Goal: Task Accomplishment & Management: Complete application form

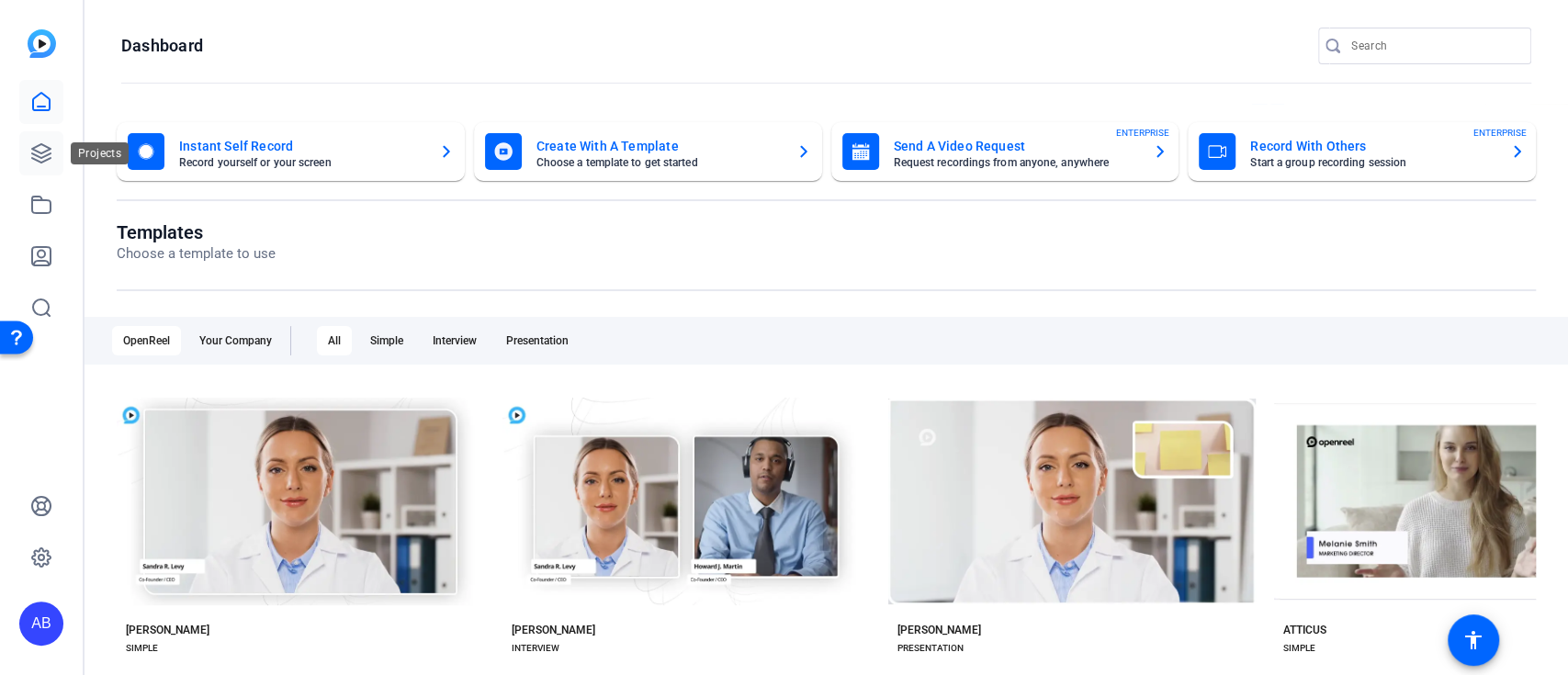
click at [43, 144] on icon at bounding box center [41, 153] width 22 height 22
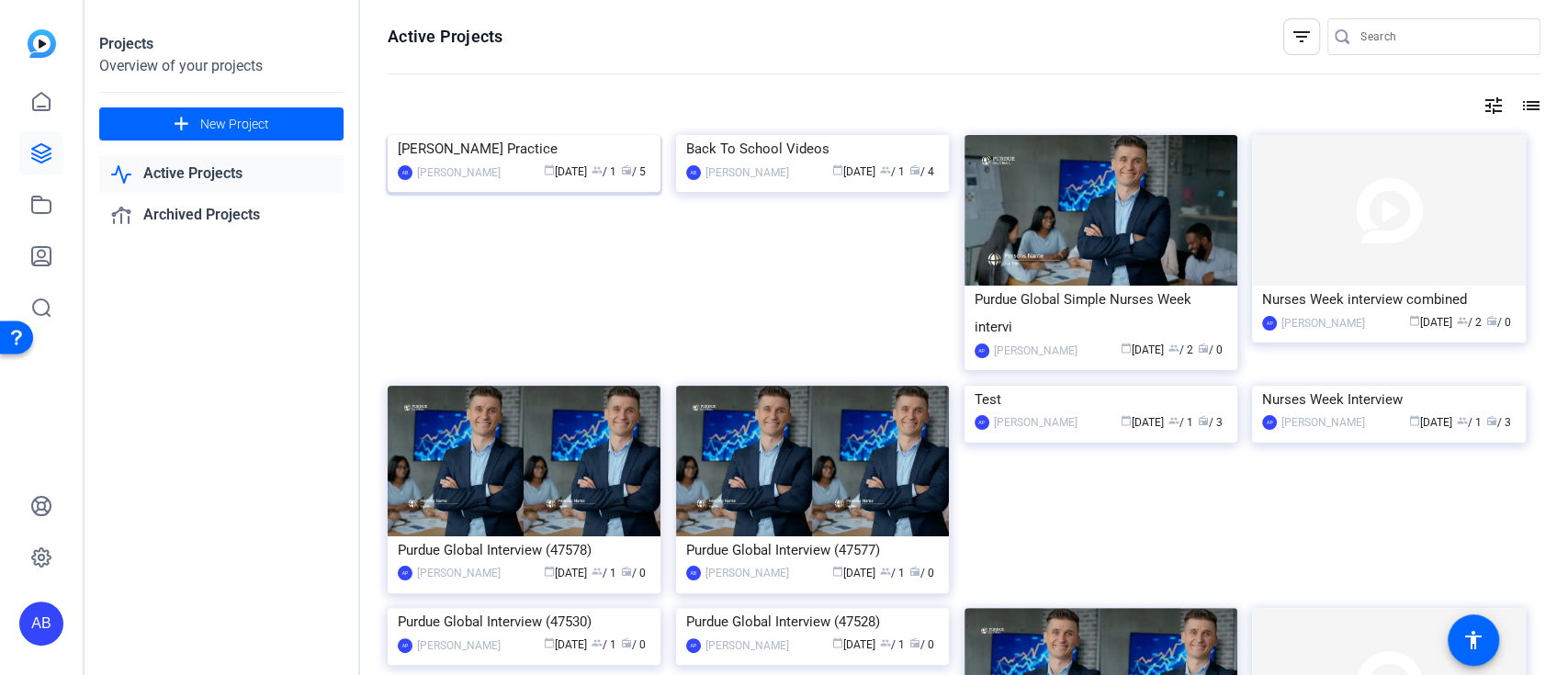
click at [565, 135] on img at bounding box center [524, 135] width 273 height 0
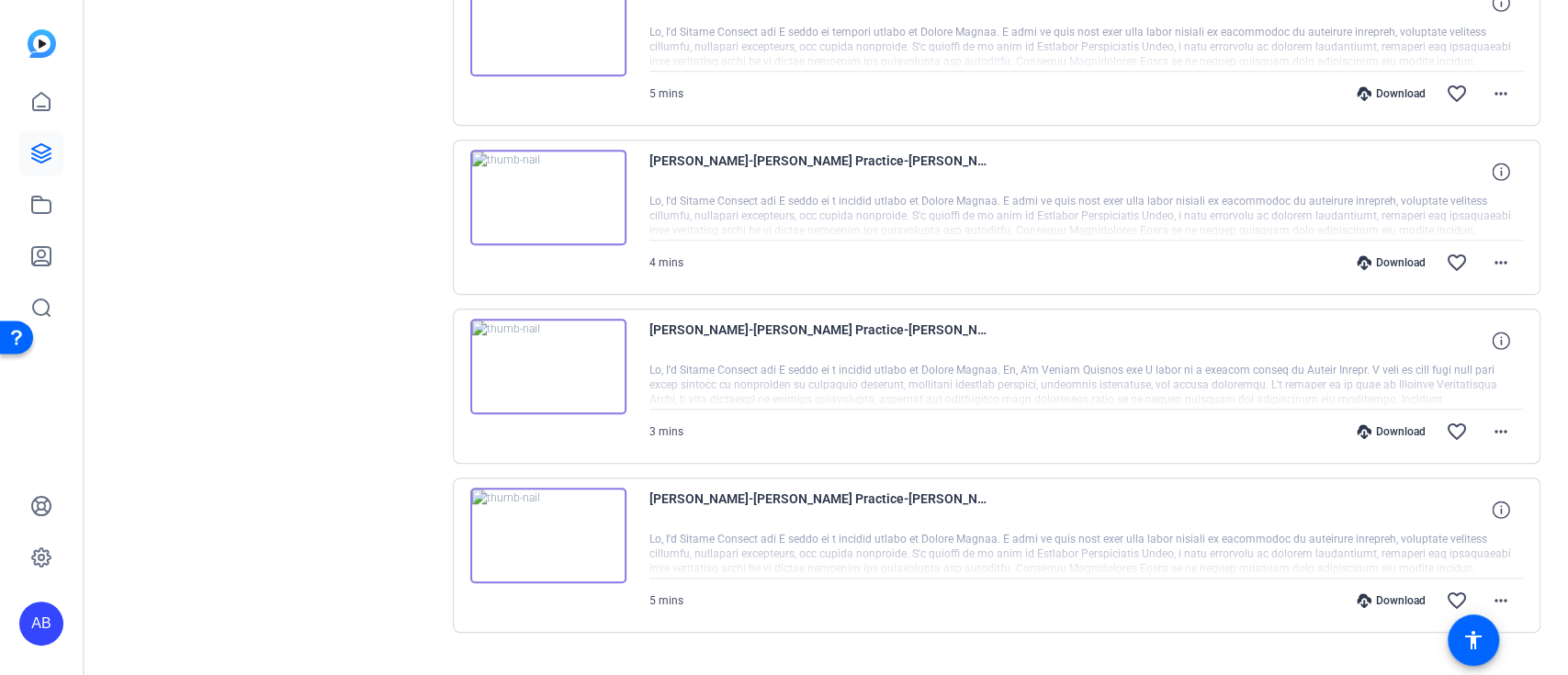
scroll to position [640, 0]
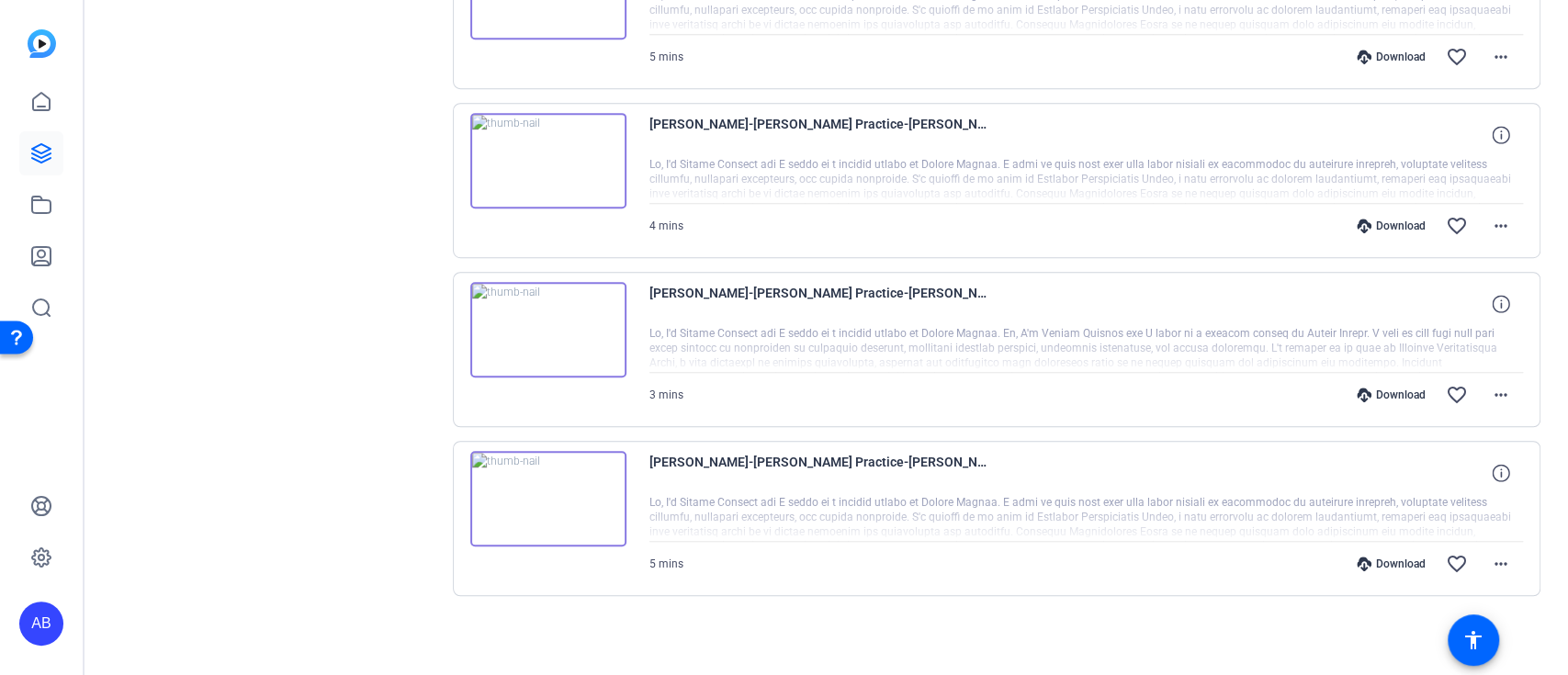
click at [550, 493] on img at bounding box center [548, 499] width 156 height 96
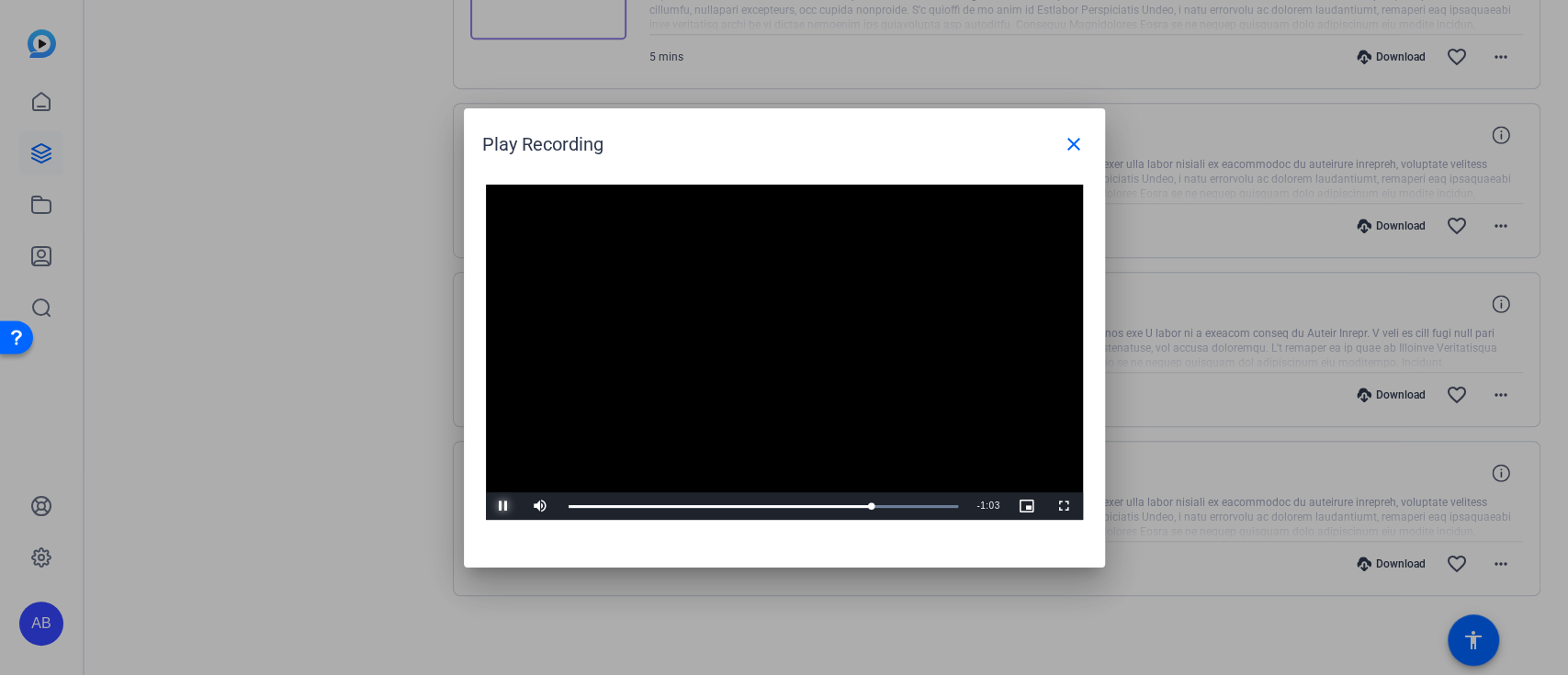
click at [494, 507] on span "Video Player" at bounding box center [504, 507] width 37 height 0
click at [491, 507] on span "Video Player" at bounding box center [504, 507] width 37 height 0
click at [1085, 144] on span at bounding box center [1074, 145] width 44 height 44
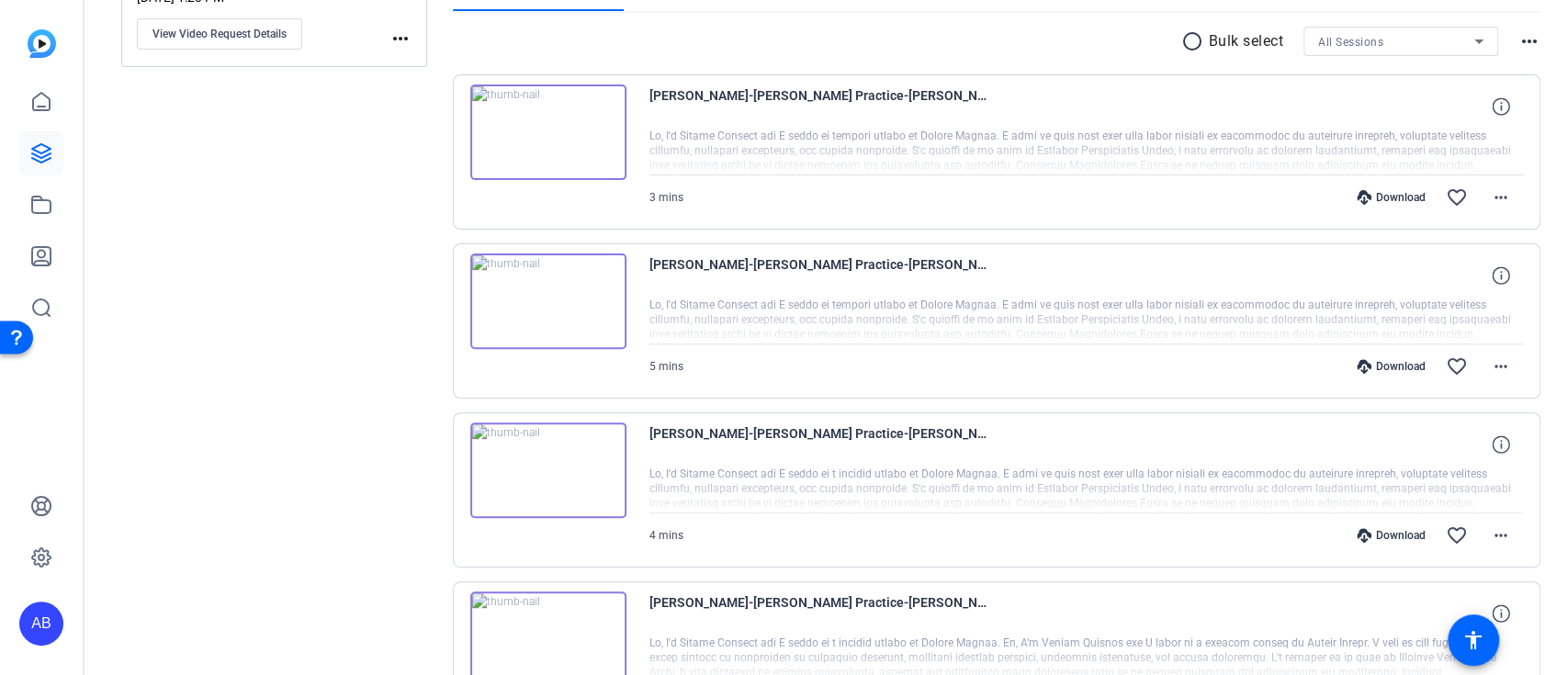
scroll to position [272, 0]
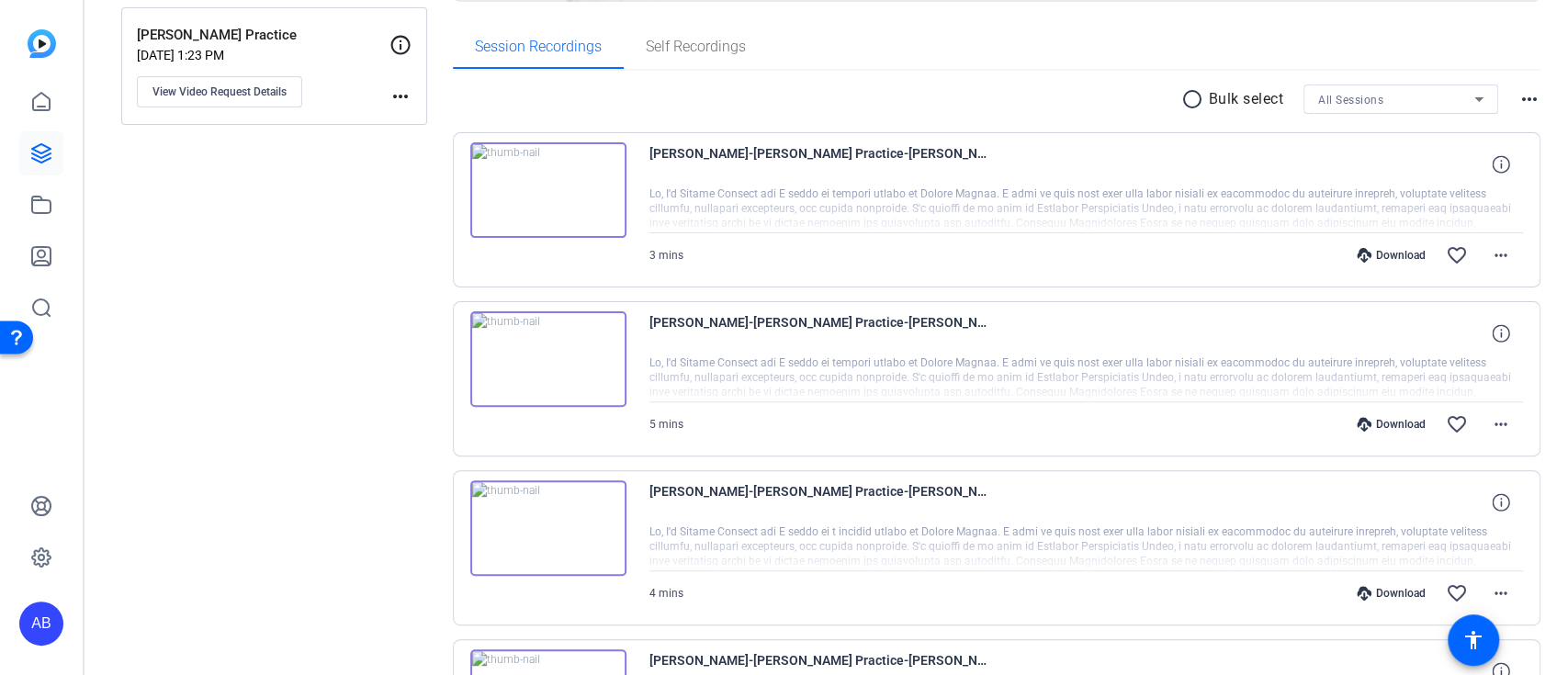
click at [565, 183] on img at bounding box center [548, 190] width 156 height 96
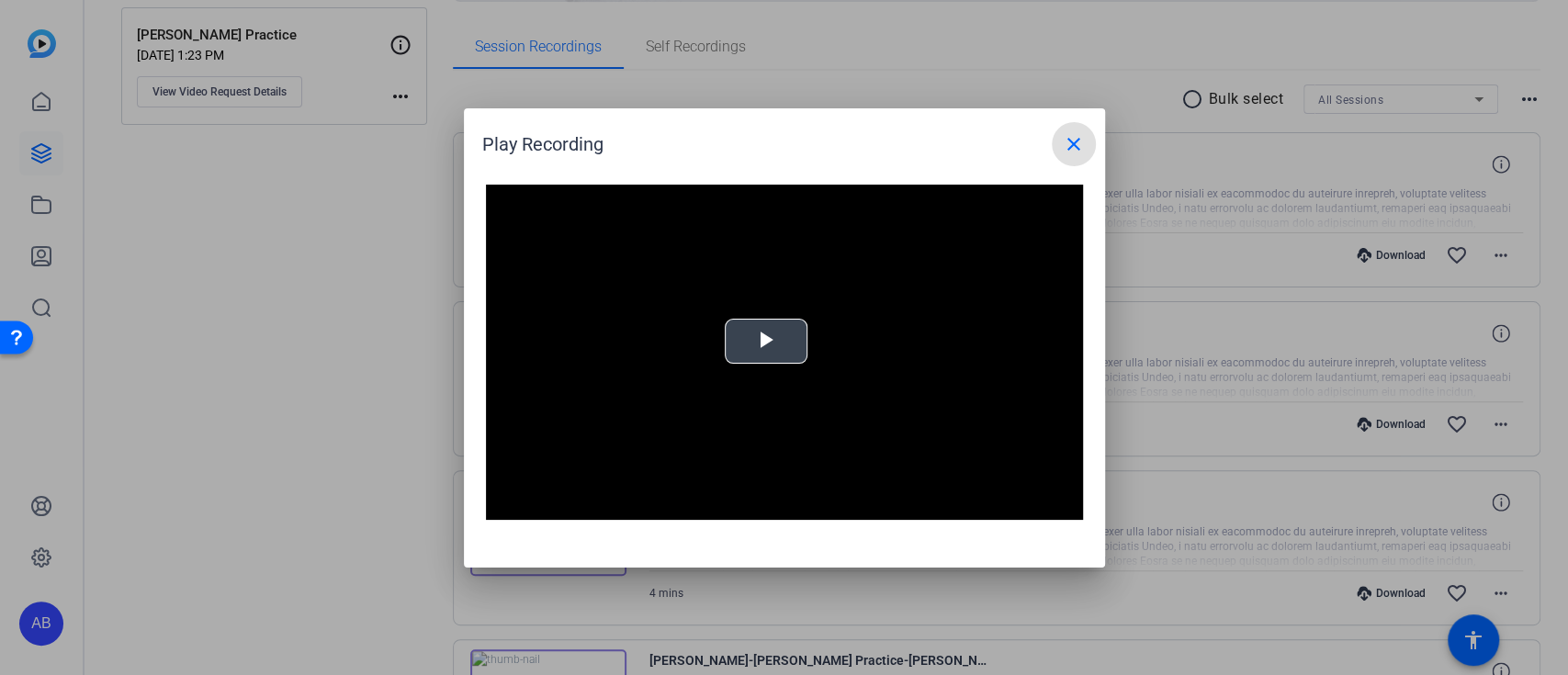
click at [766, 341] on span "Video Player" at bounding box center [766, 341] width 0 height 0
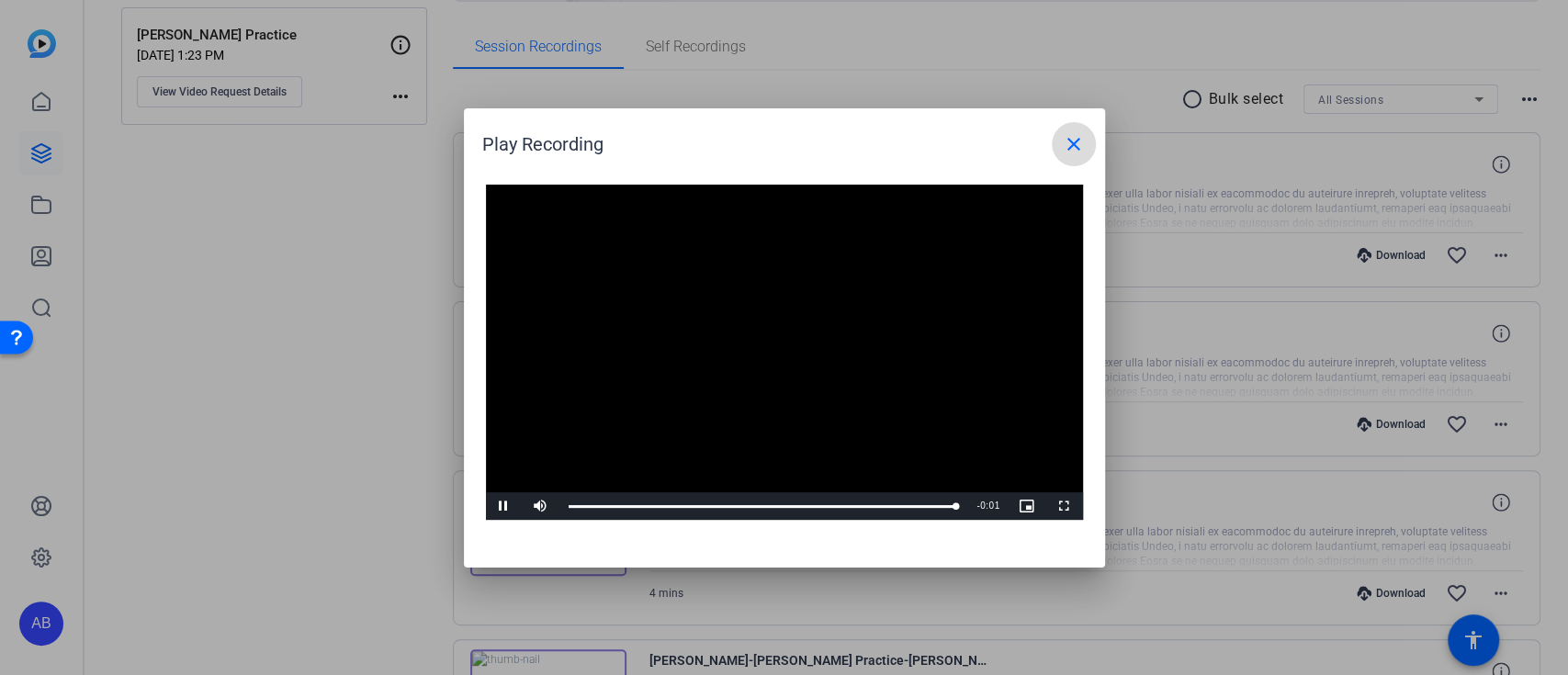
click at [1070, 145] on mat-icon "close" at bounding box center [1073, 144] width 22 height 22
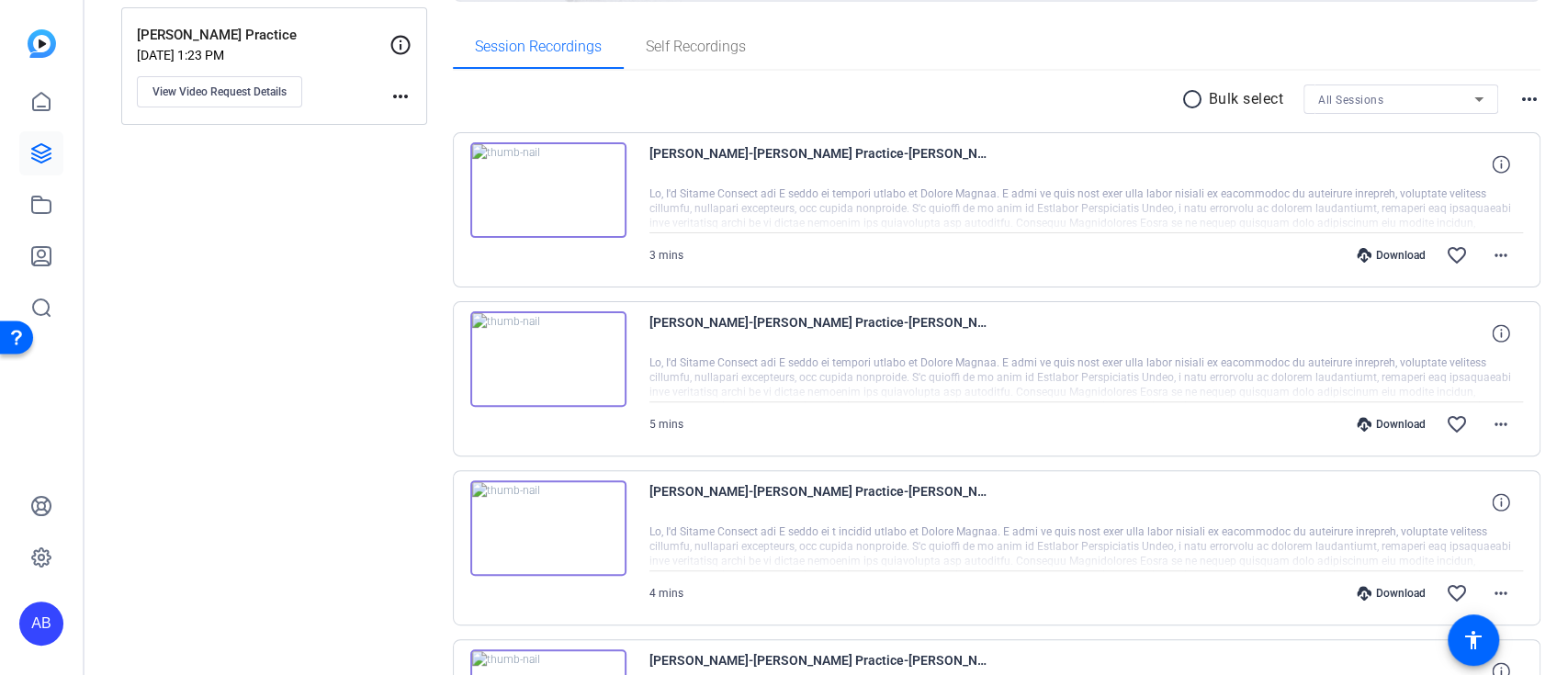
click at [1251, 206] on div at bounding box center [1086, 209] width 874 height 46
click at [1492, 167] on icon at bounding box center [1501, 164] width 17 height 17
click at [1492, 172] on mat-icon "close" at bounding box center [1501, 164] width 22 height 23
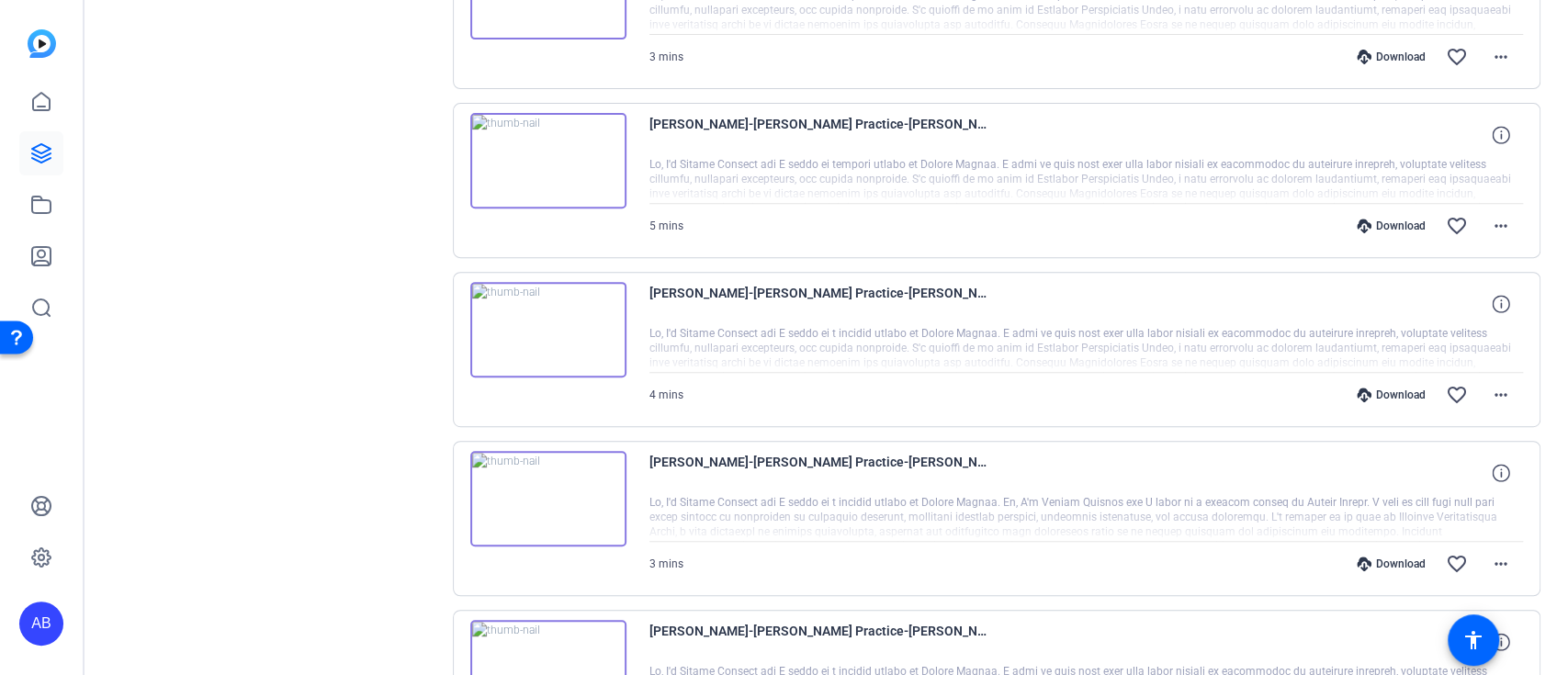
scroll to position [640, 0]
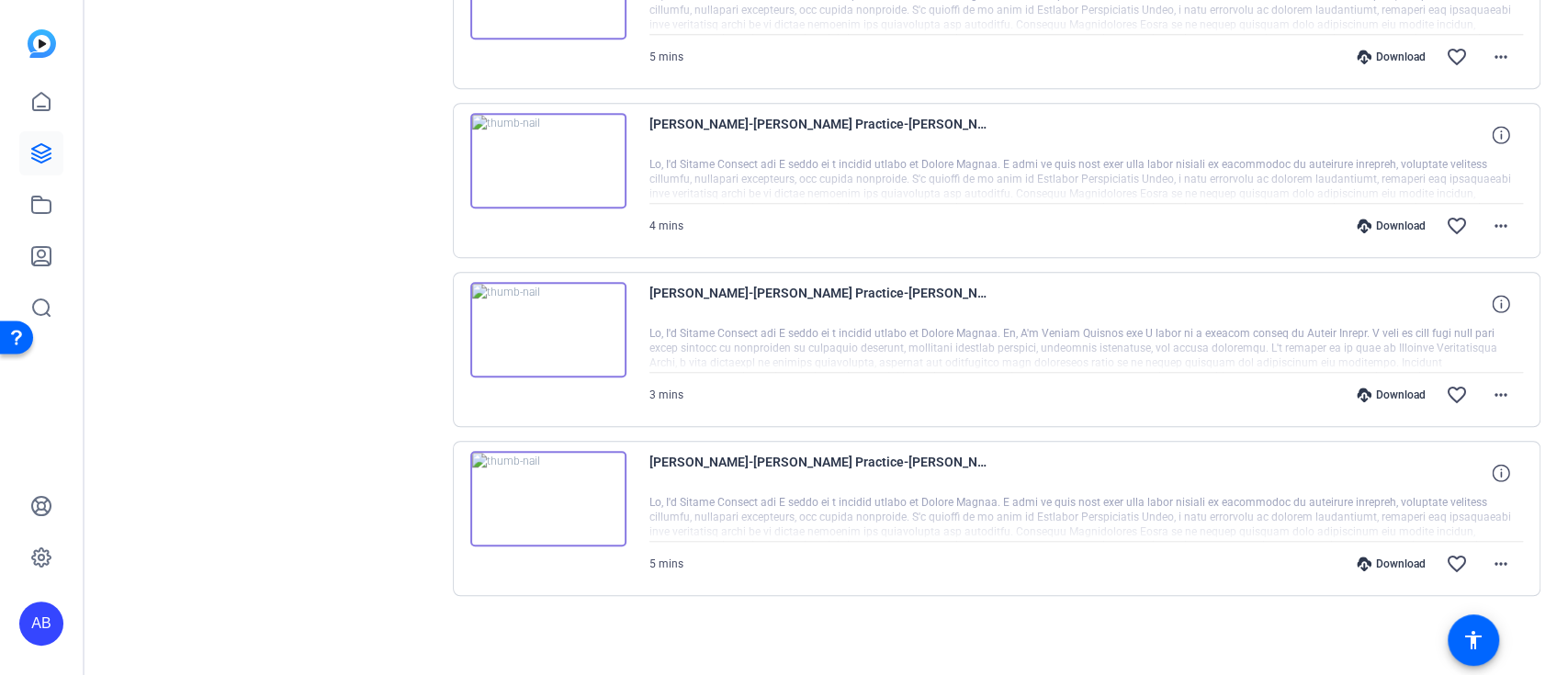
click at [543, 320] on img at bounding box center [548, 330] width 156 height 96
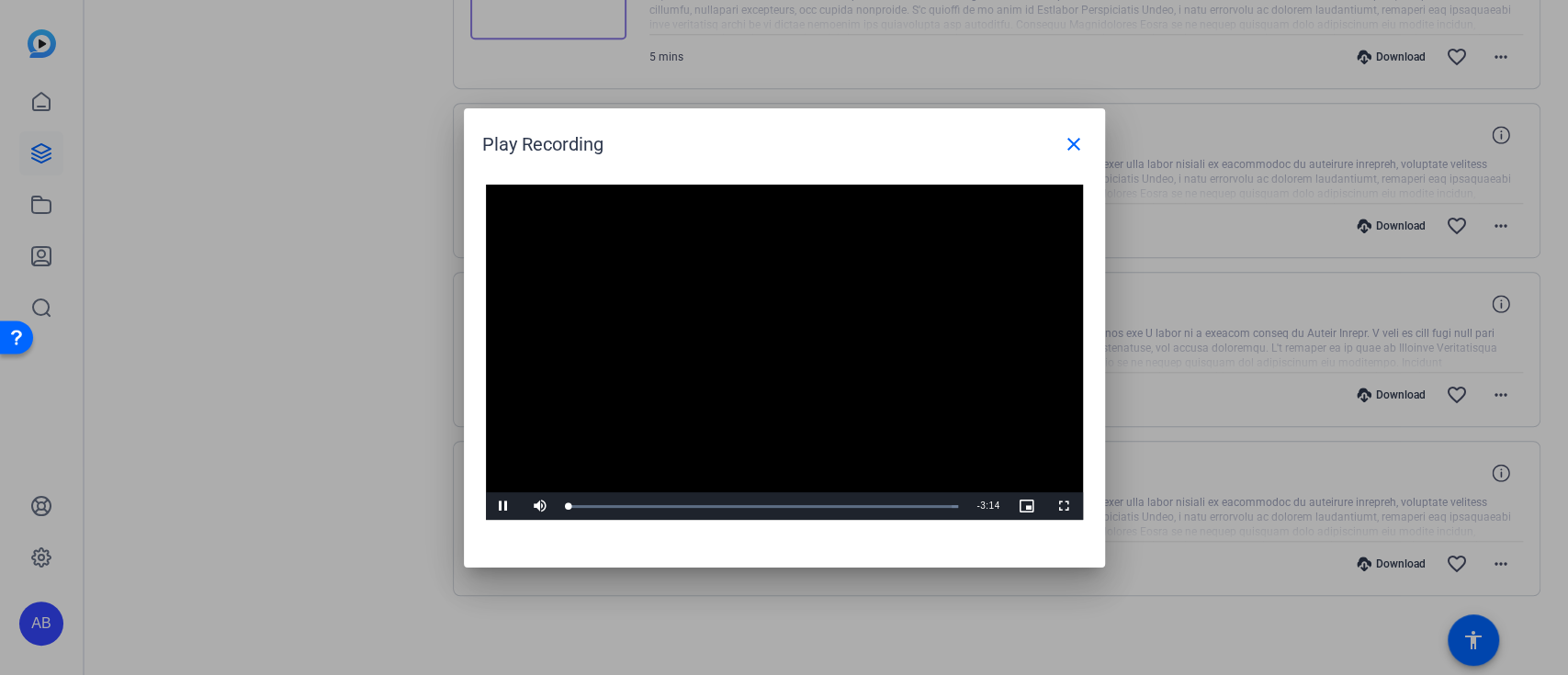
click at [780, 342] on div "Video Player is loading. Play Video Pause Mute Current Time 0:00 / Duration 3:1…" at bounding box center [784, 353] width 597 height 337
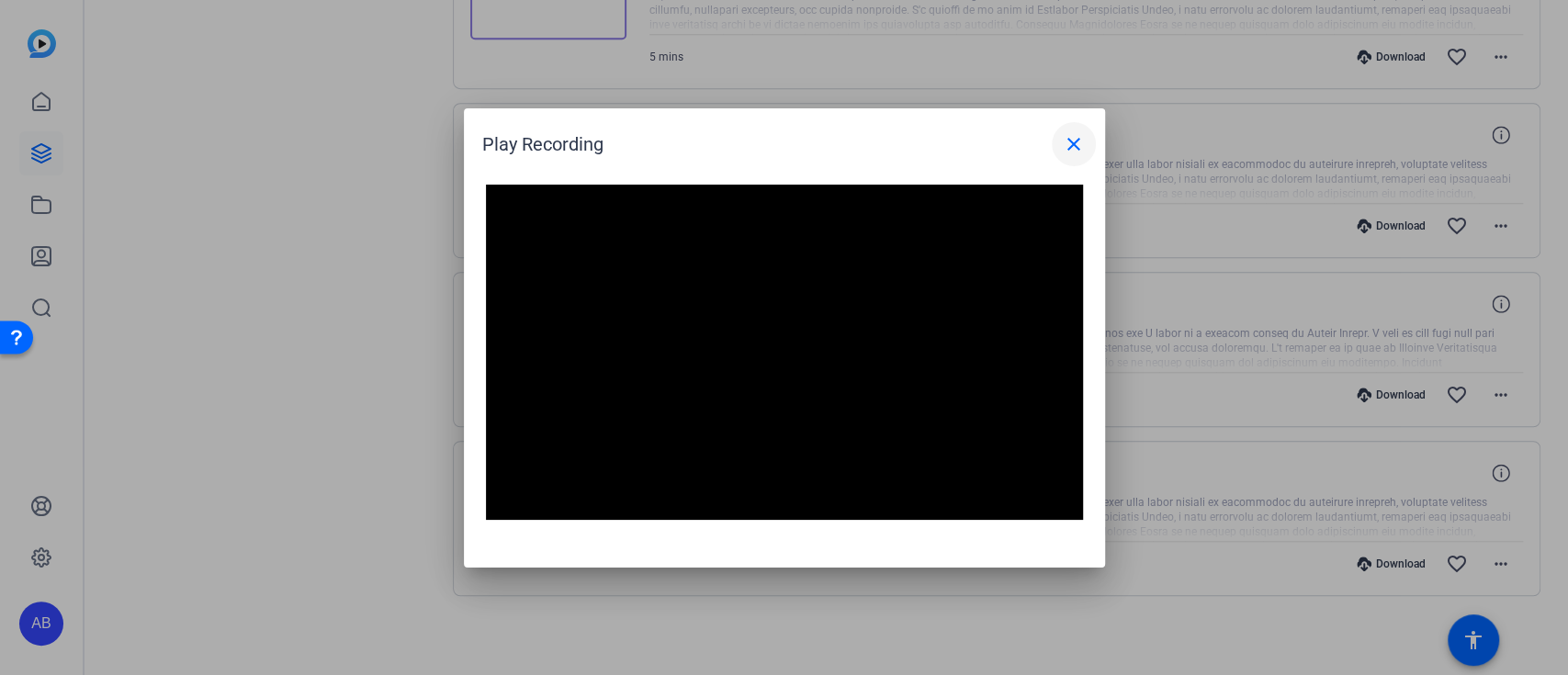
click at [1072, 139] on mat-icon "close" at bounding box center [1073, 144] width 22 height 22
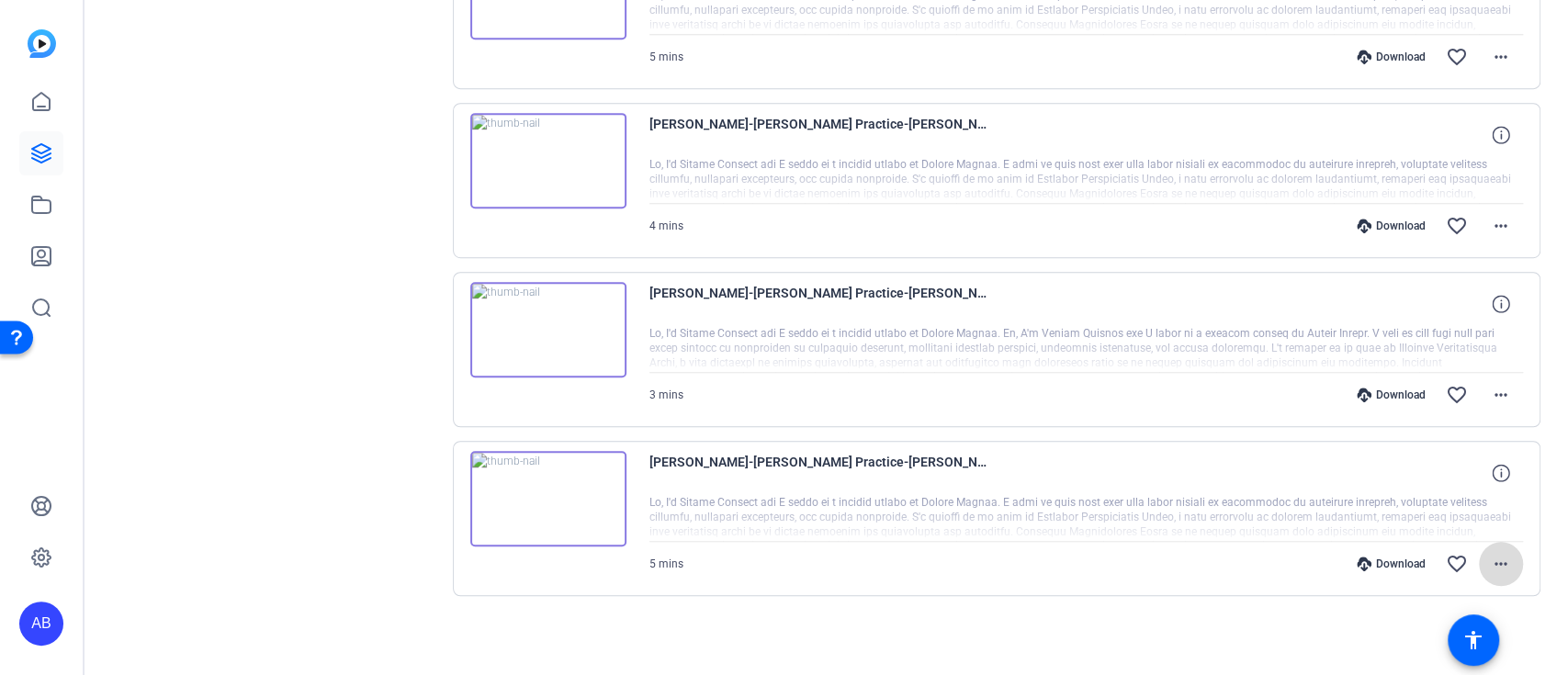
click at [1501, 563] on span at bounding box center [1501, 564] width 44 height 44
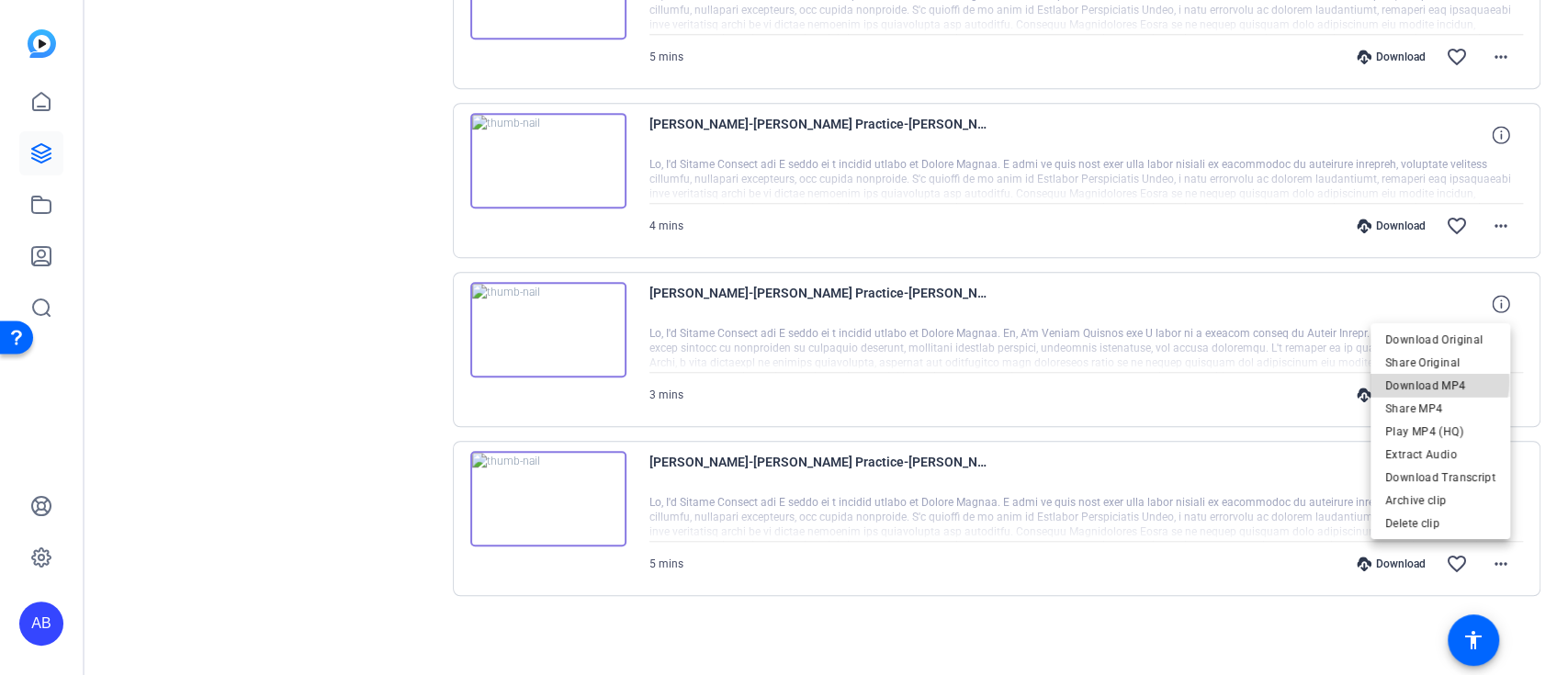
click at [1427, 382] on span "Download MP4" at bounding box center [1441, 385] width 110 height 22
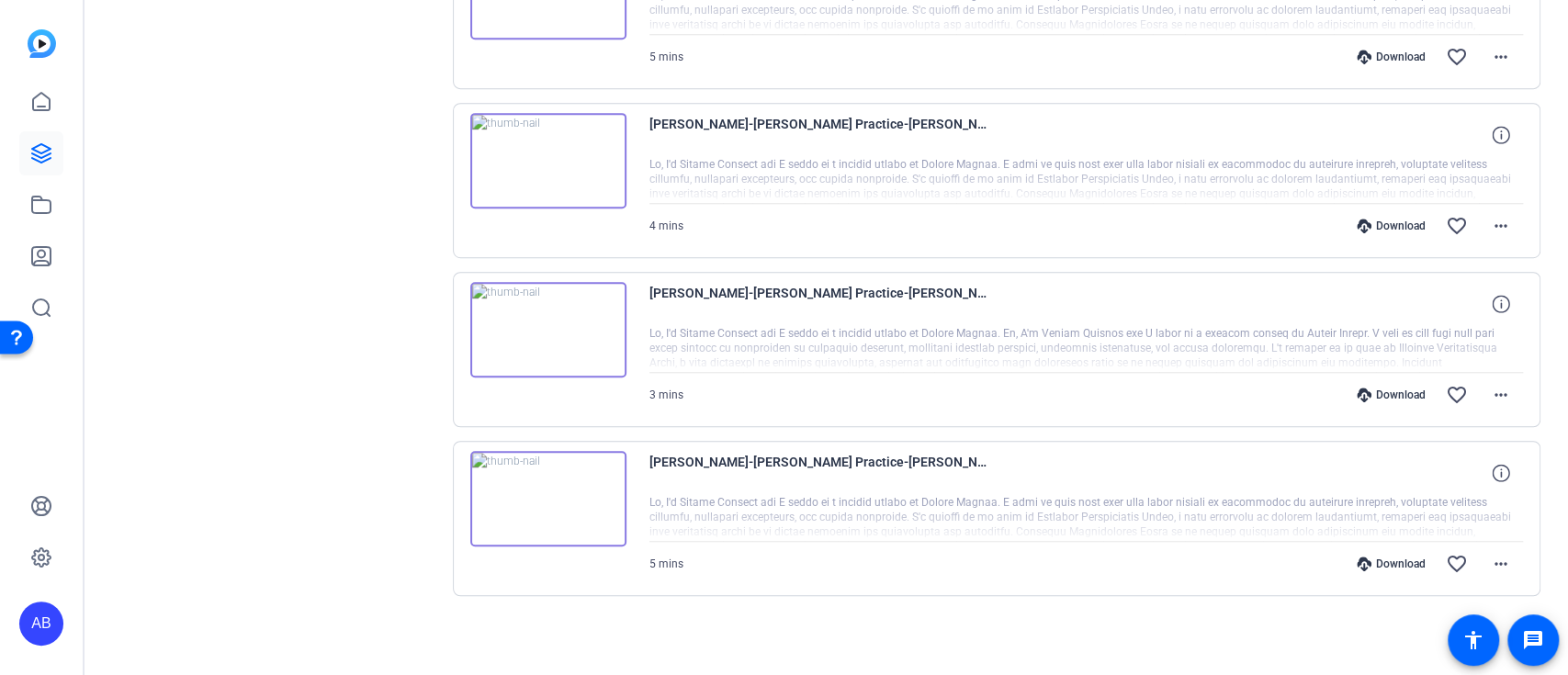
click at [610, 478] on img at bounding box center [548, 499] width 156 height 96
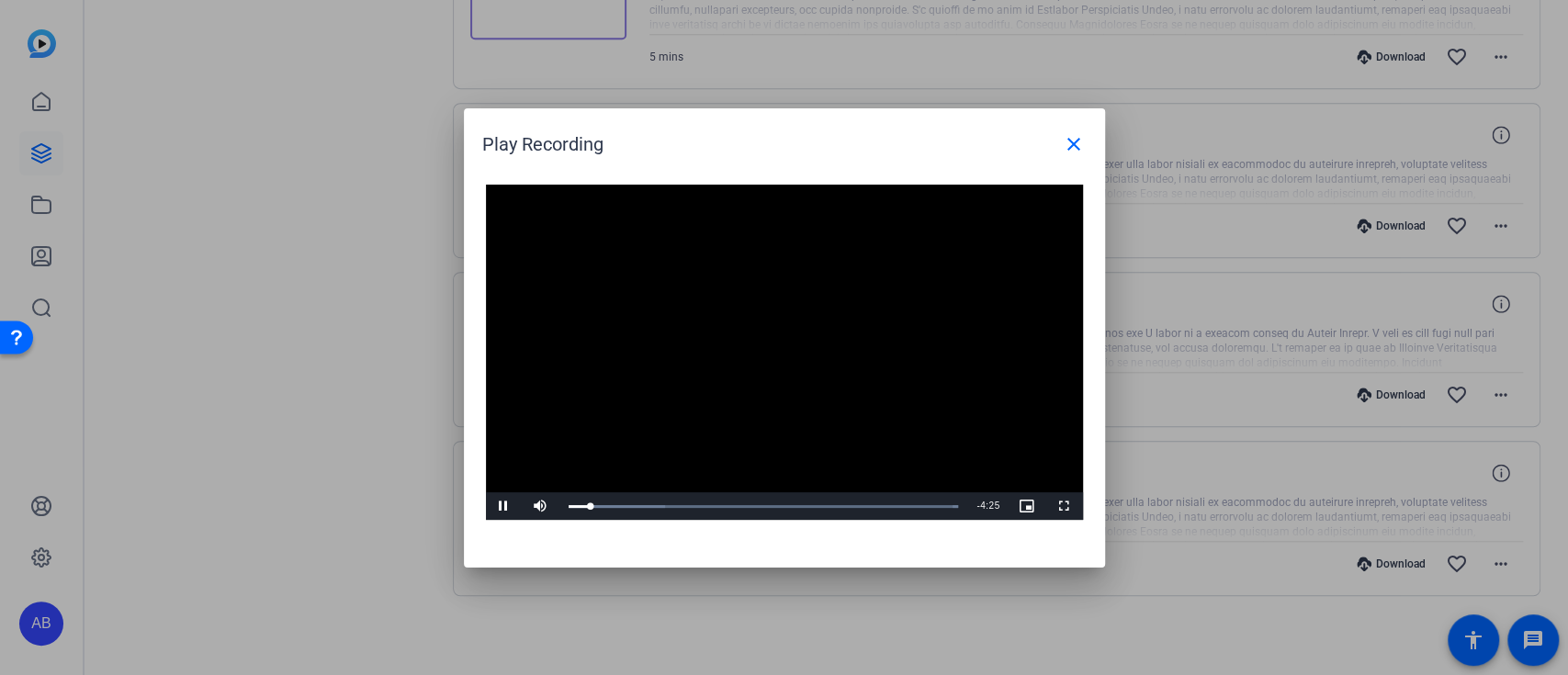
click at [797, 355] on video "Video Player" at bounding box center [784, 353] width 597 height 337
click at [206, 174] on div at bounding box center [784, 338] width 1568 height 675
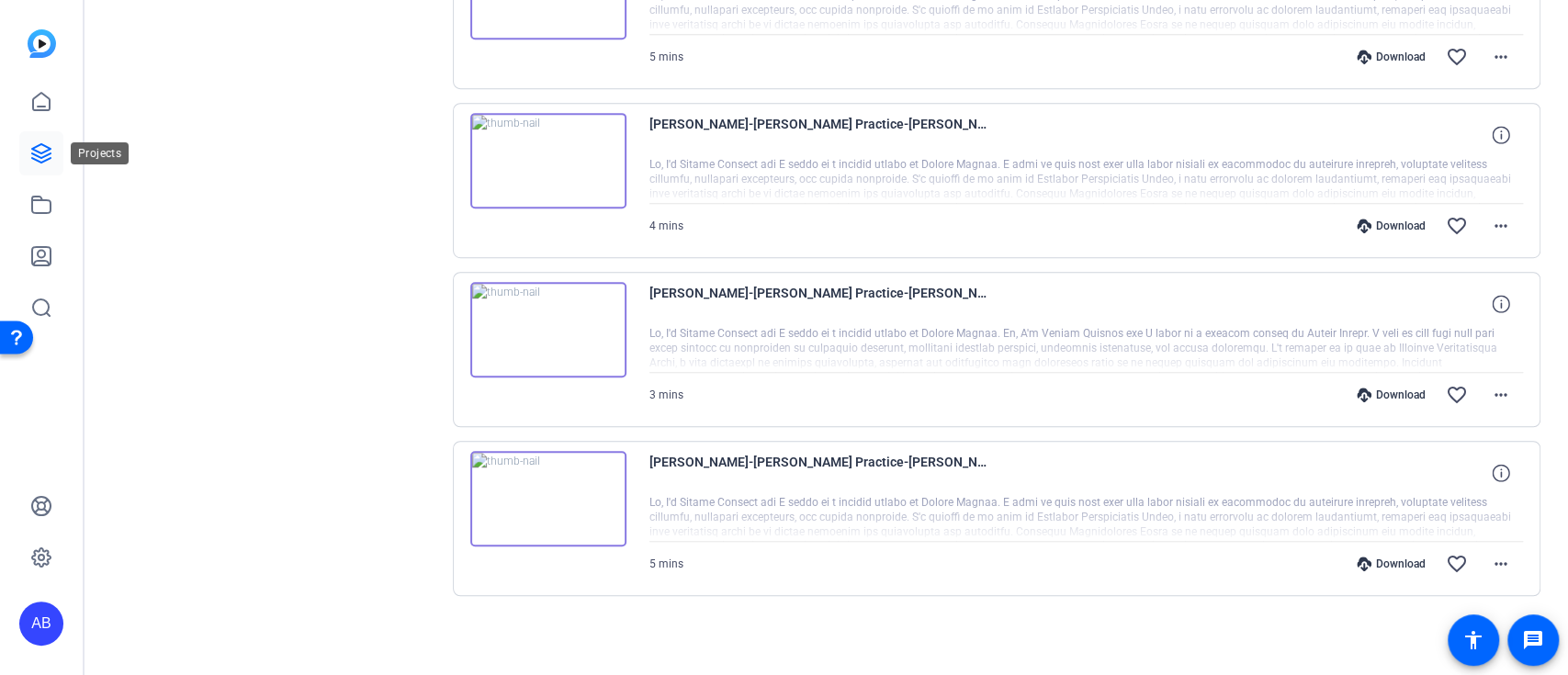
click at [31, 144] on icon at bounding box center [41, 153] width 22 height 22
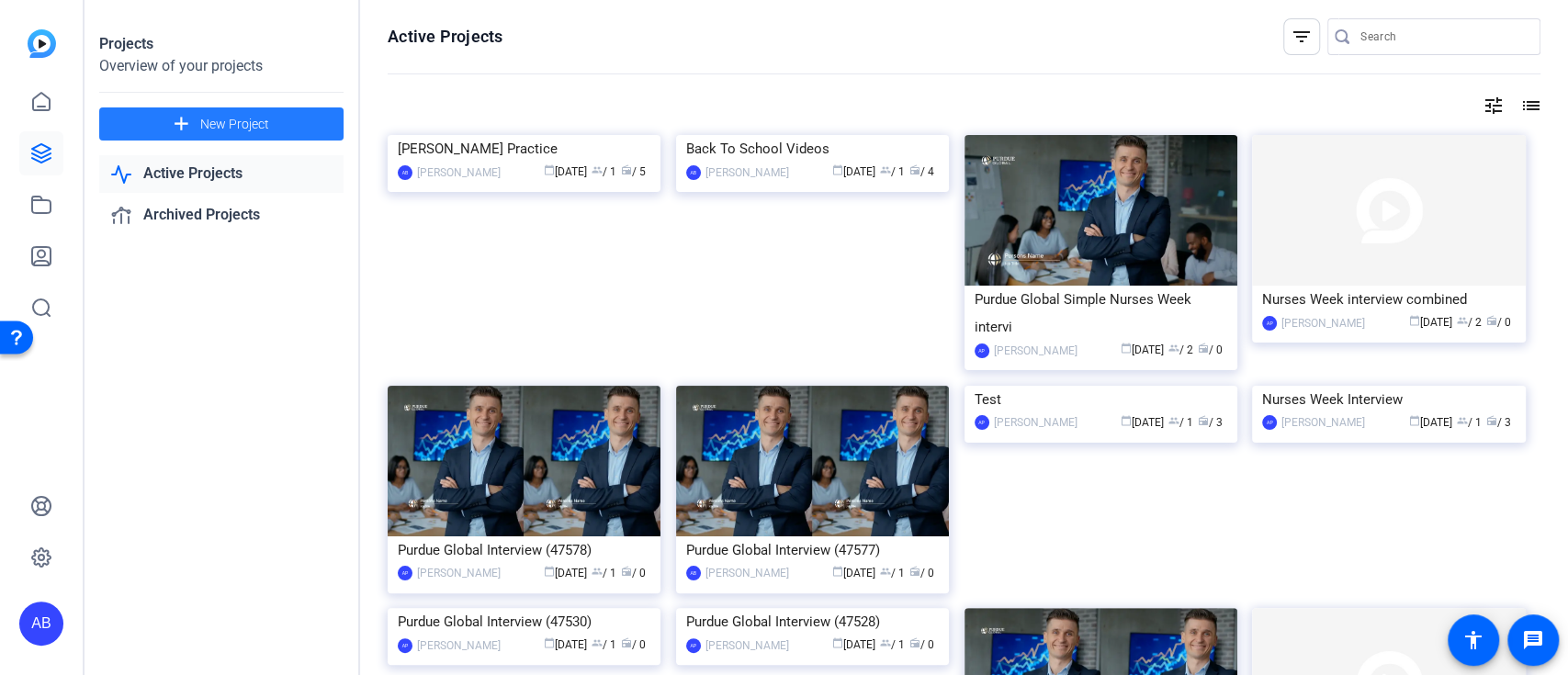
click at [201, 134] on span at bounding box center [220, 124] width 244 height 44
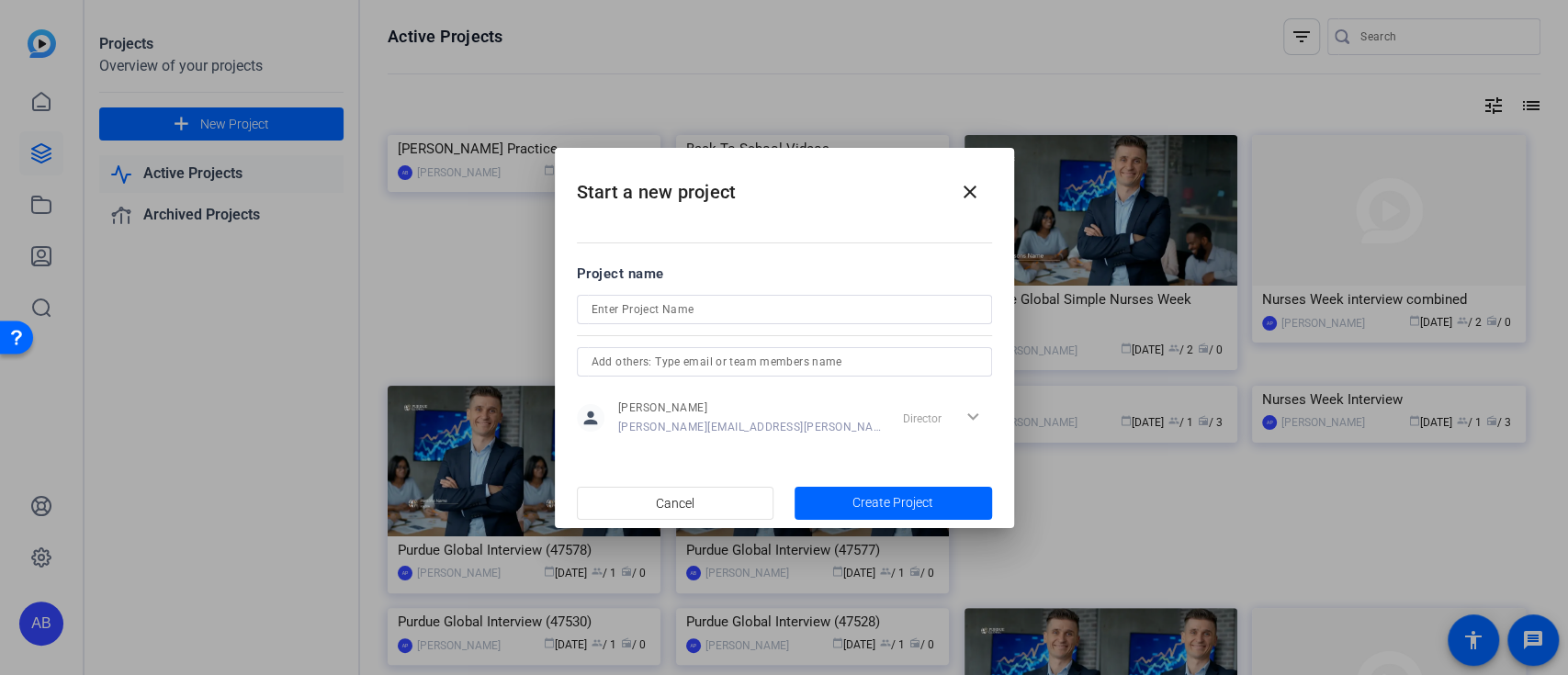
drag, startPoint x: 229, startPoint y: 345, endPoint x: 103, endPoint y: 234, distance: 167.9
click at [228, 345] on div at bounding box center [784, 338] width 1568 height 675
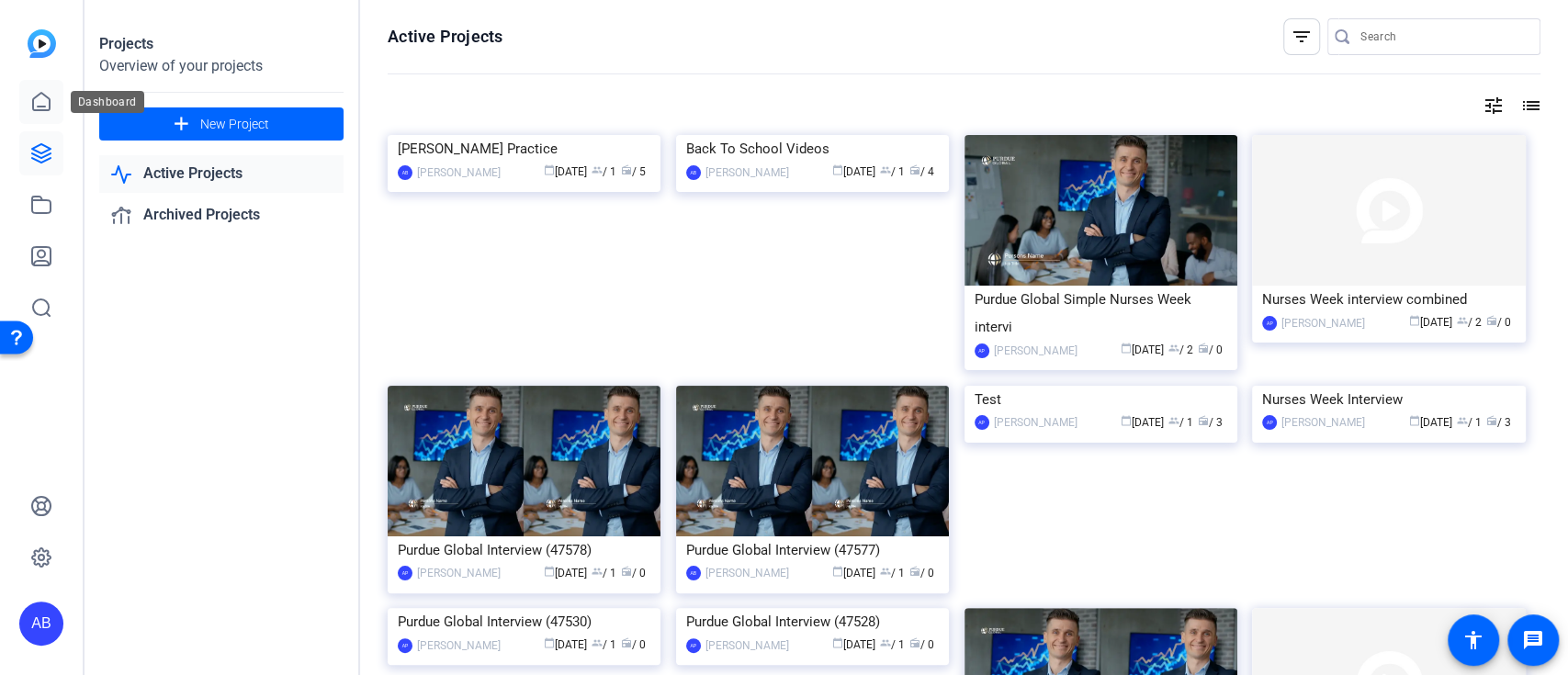
click at [42, 107] on icon at bounding box center [41, 102] width 22 height 22
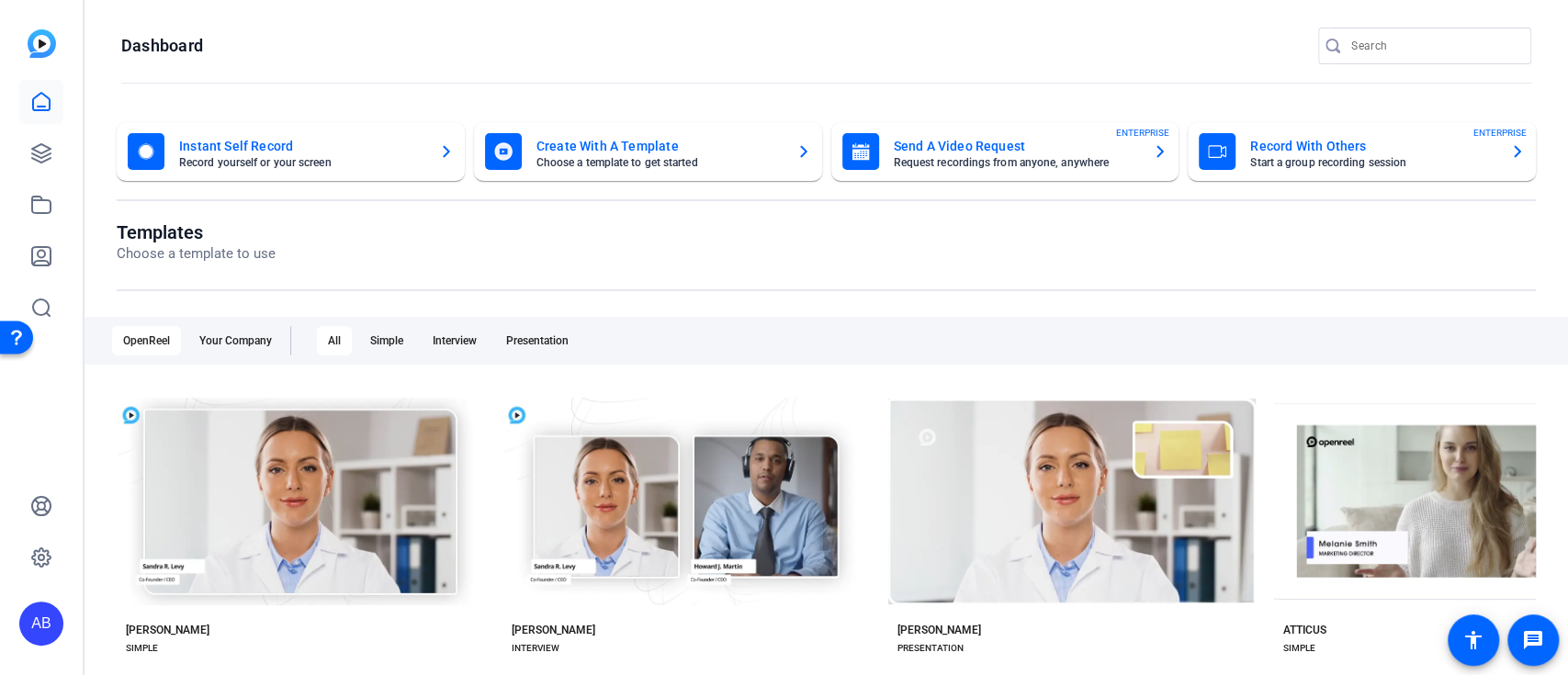
click at [1291, 151] on mat-card-title "Record With Others" at bounding box center [1373, 145] width 245 height 22
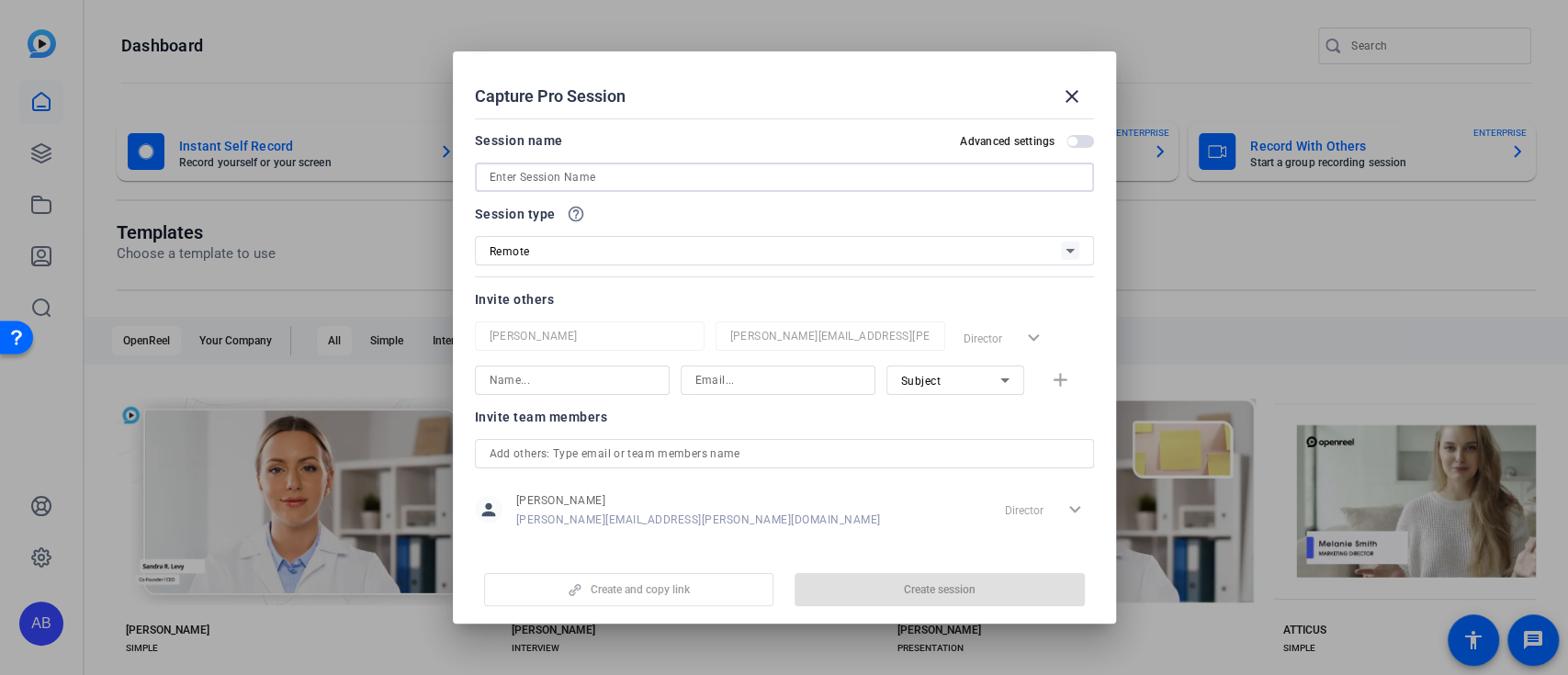
click at [752, 178] on input at bounding box center [784, 177] width 590 height 22
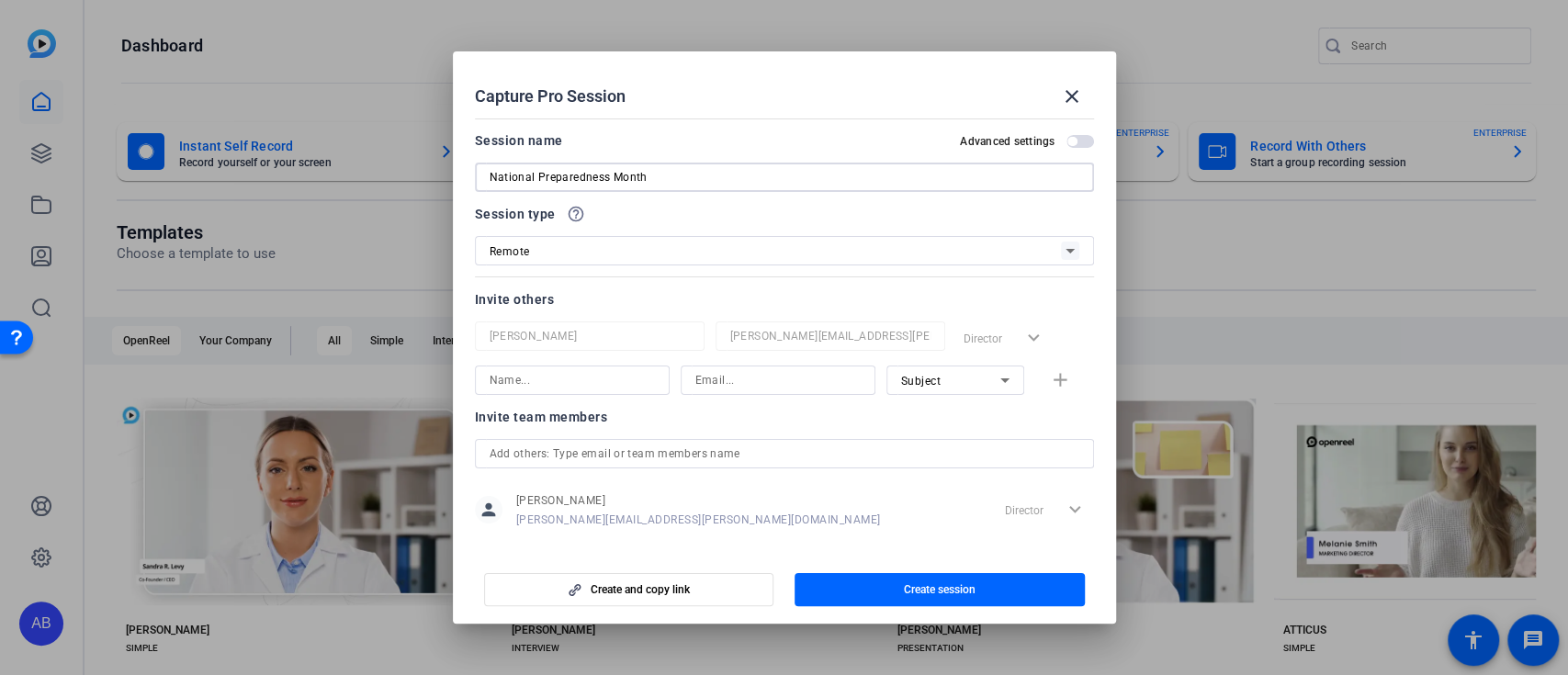
type input "National Preparedness Month"
click at [649, 255] on div "Remote" at bounding box center [774, 251] width 571 height 23
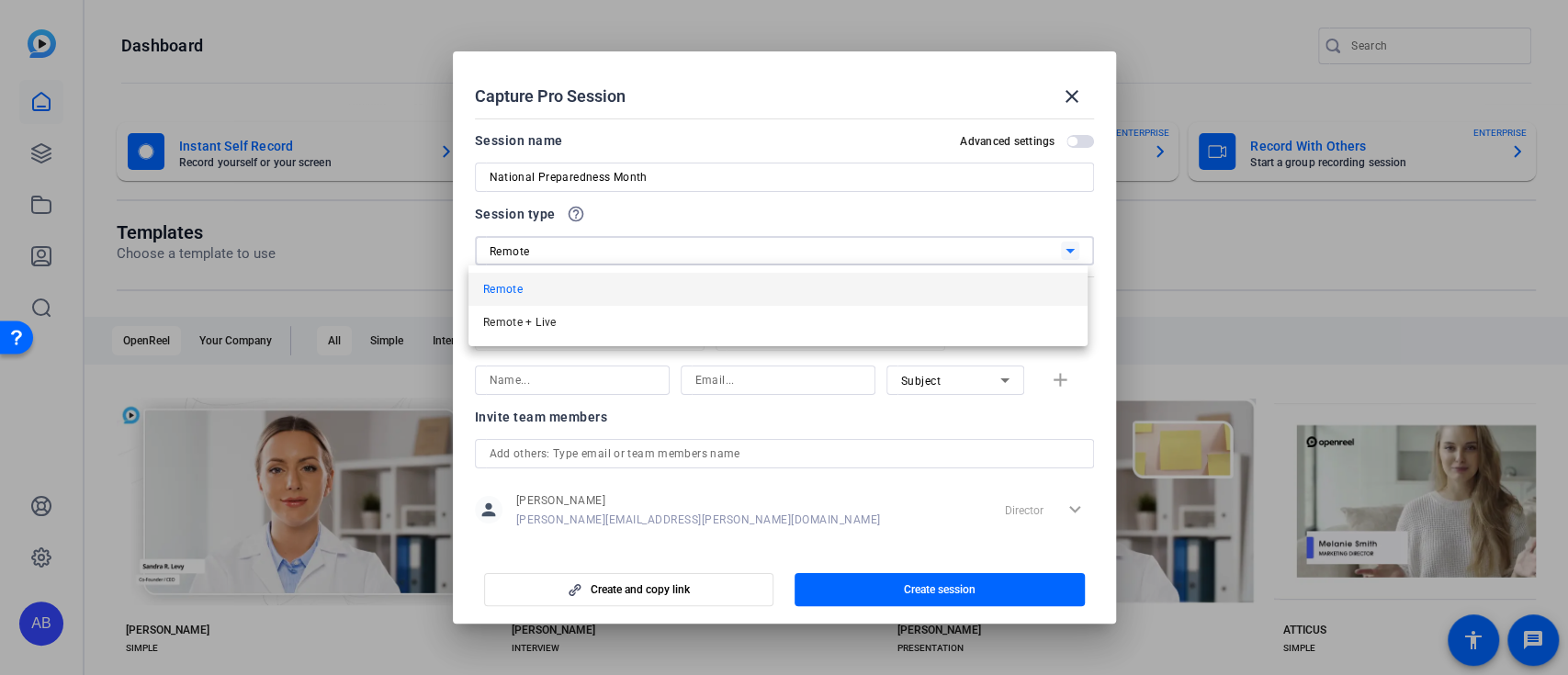
click at [694, 213] on div at bounding box center [784, 338] width 1568 height 675
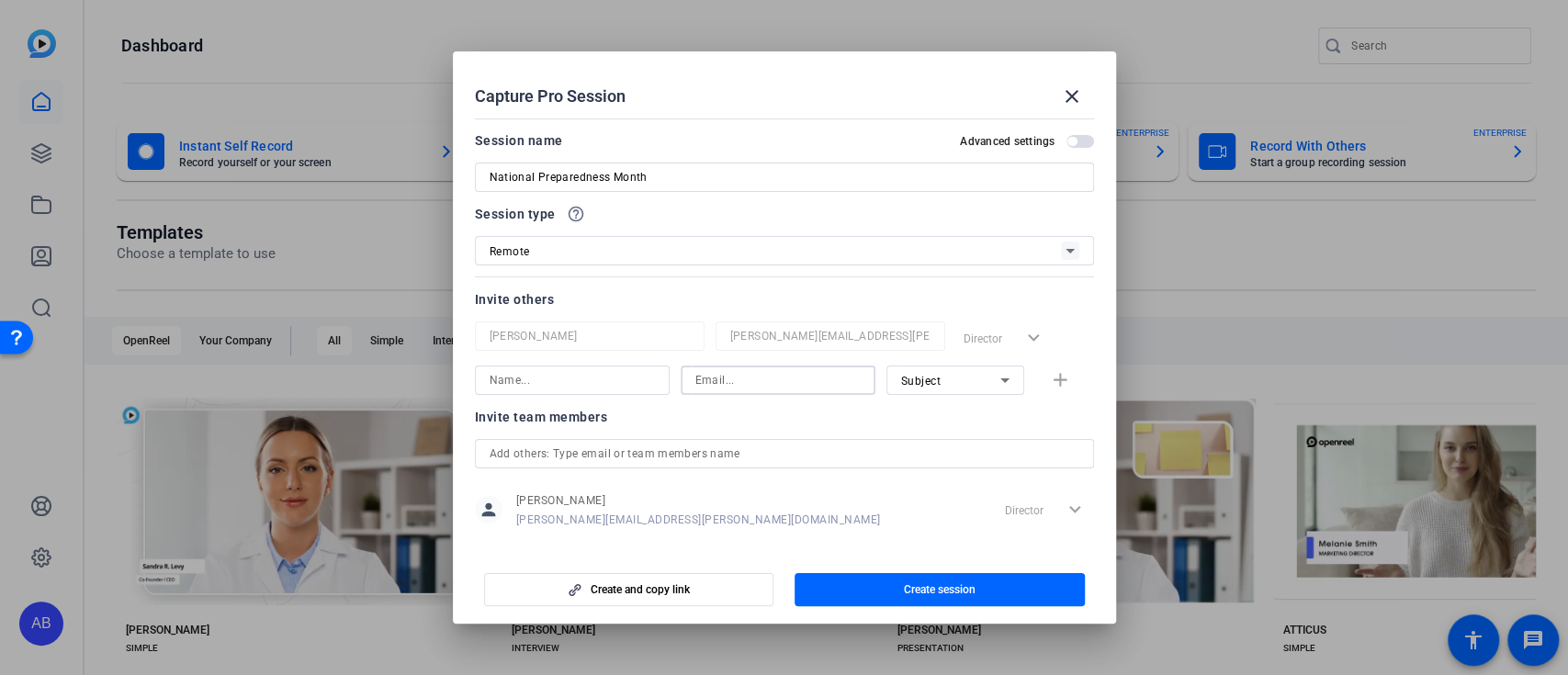
click at [702, 386] on input at bounding box center [778, 380] width 165 height 22
paste input "[EMAIL_ADDRESS][DOMAIN_NAME]"
type input "[EMAIL_ADDRESS][DOMAIN_NAME]"
click at [620, 387] on input at bounding box center [572, 380] width 165 height 22
type input "[PERSON_NAME]"
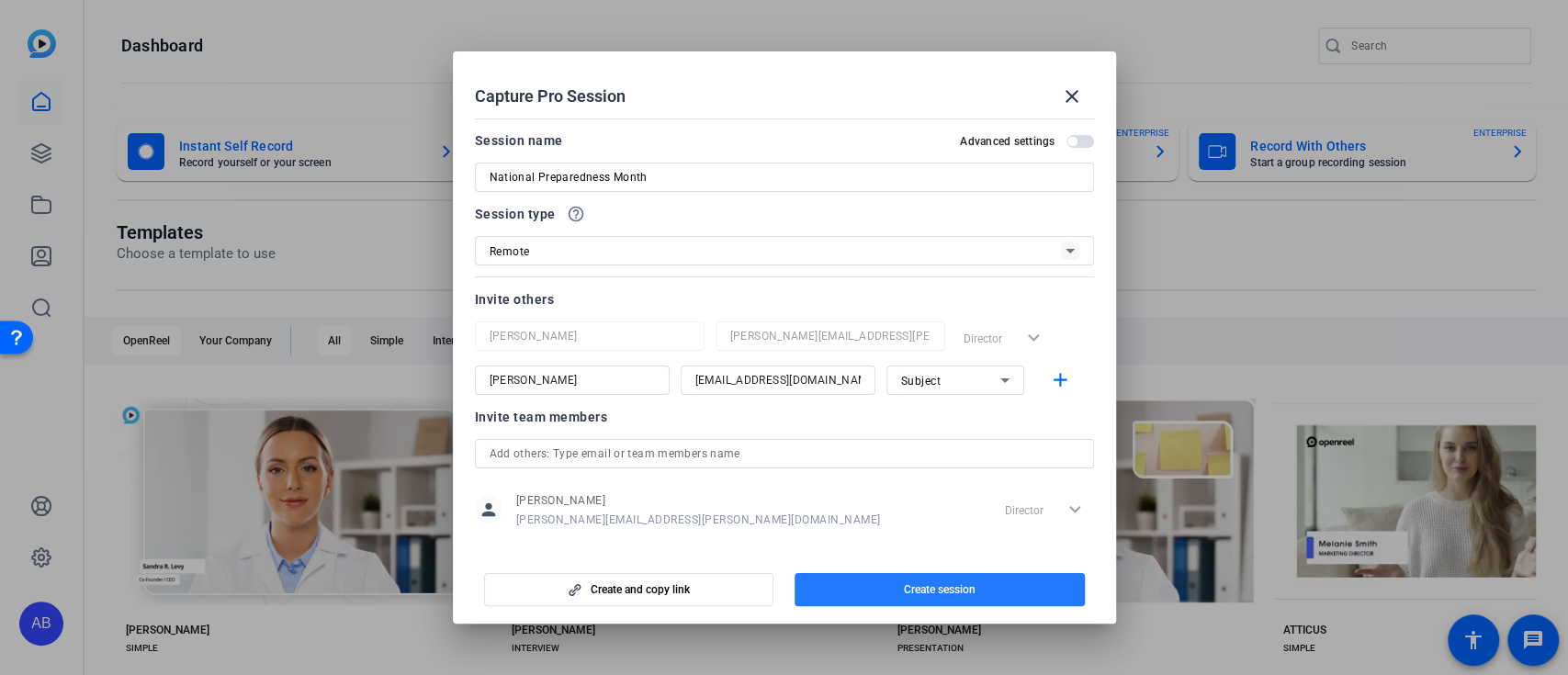
click at [962, 588] on span "Create session" at bounding box center [939, 589] width 71 height 14
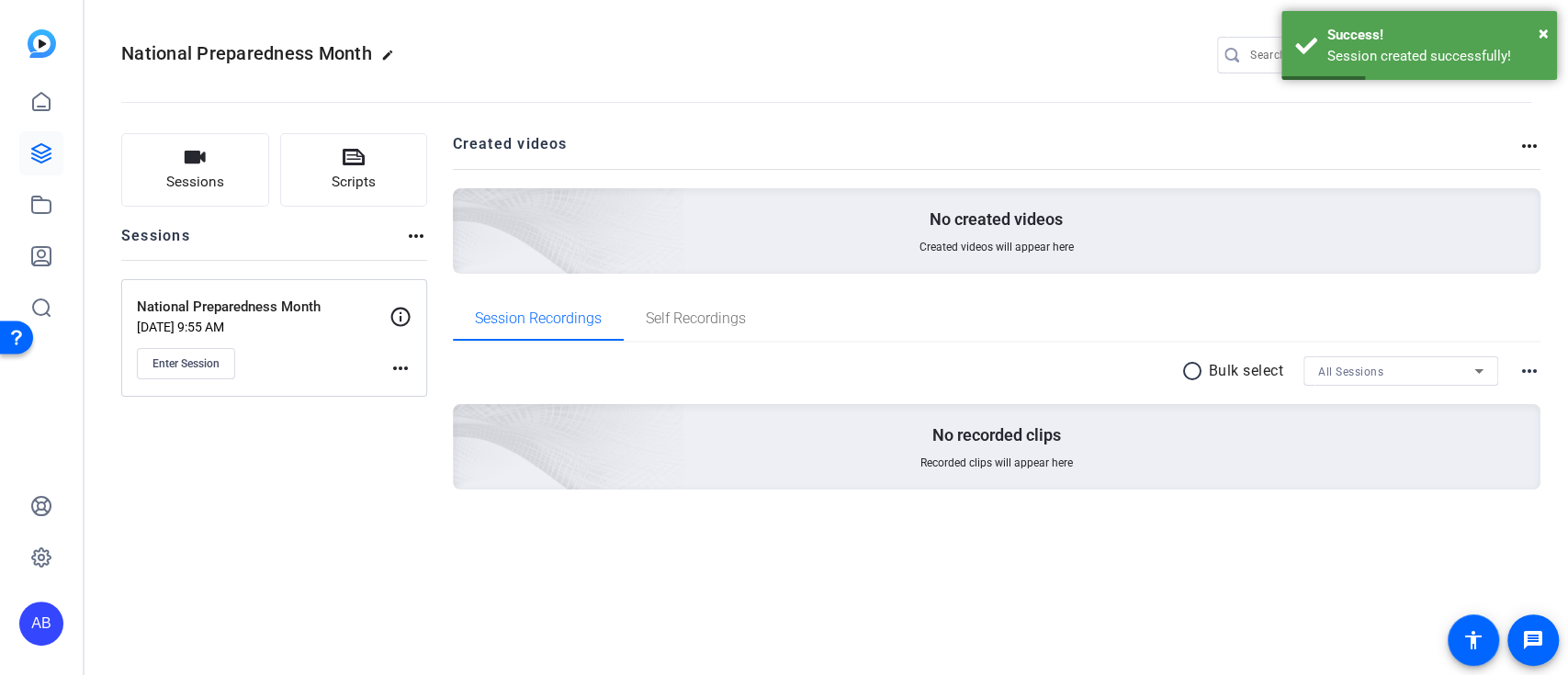
click at [405, 372] on mat-icon "more_horiz" at bounding box center [400, 368] width 22 height 22
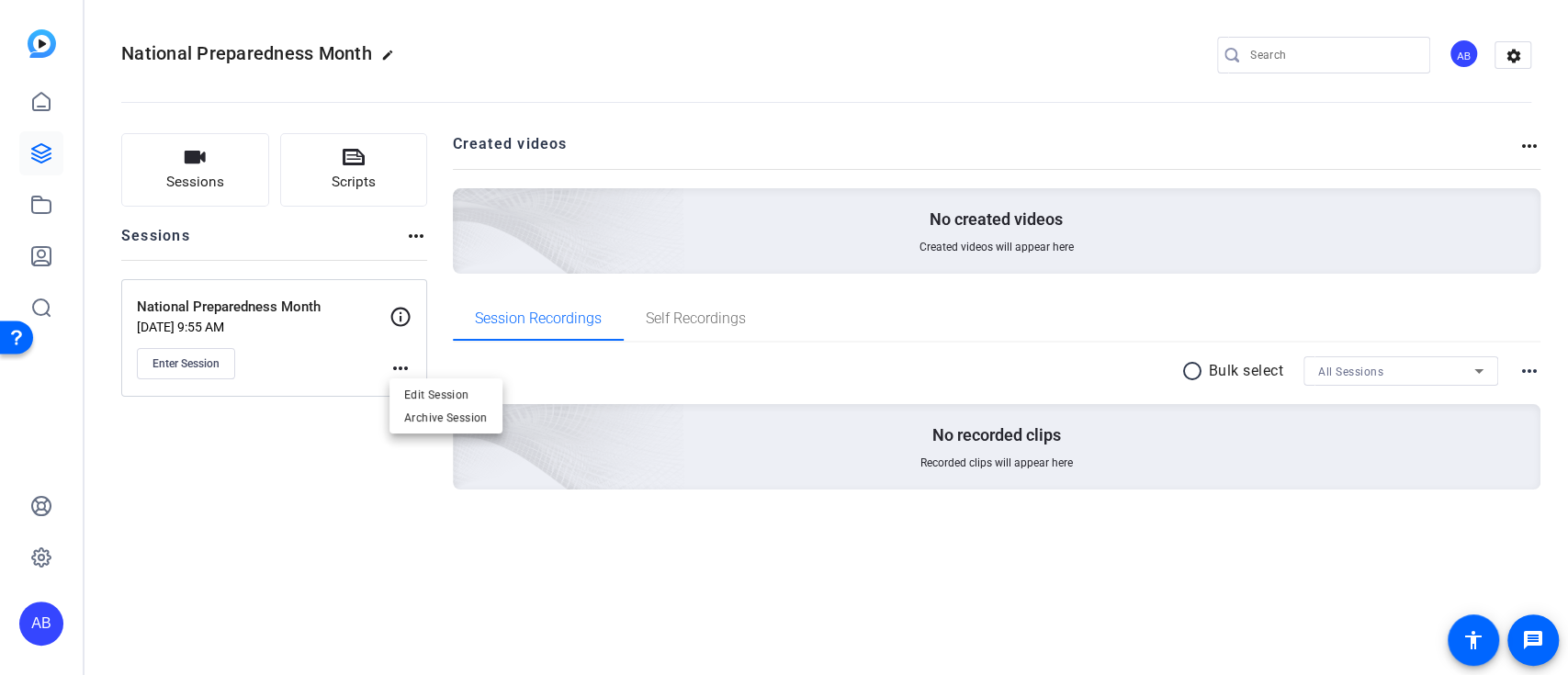
click at [315, 474] on div at bounding box center [784, 338] width 1568 height 675
click at [189, 361] on span "Enter Session" at bounding box center [185, 363] width 67 height 14
click at [824, 83] on openreel-divider-bar at bounding box center [827, 96] width 1410 height 56
click at [41, 148] on icon at bounding box center [41, 153] width 22 height 22
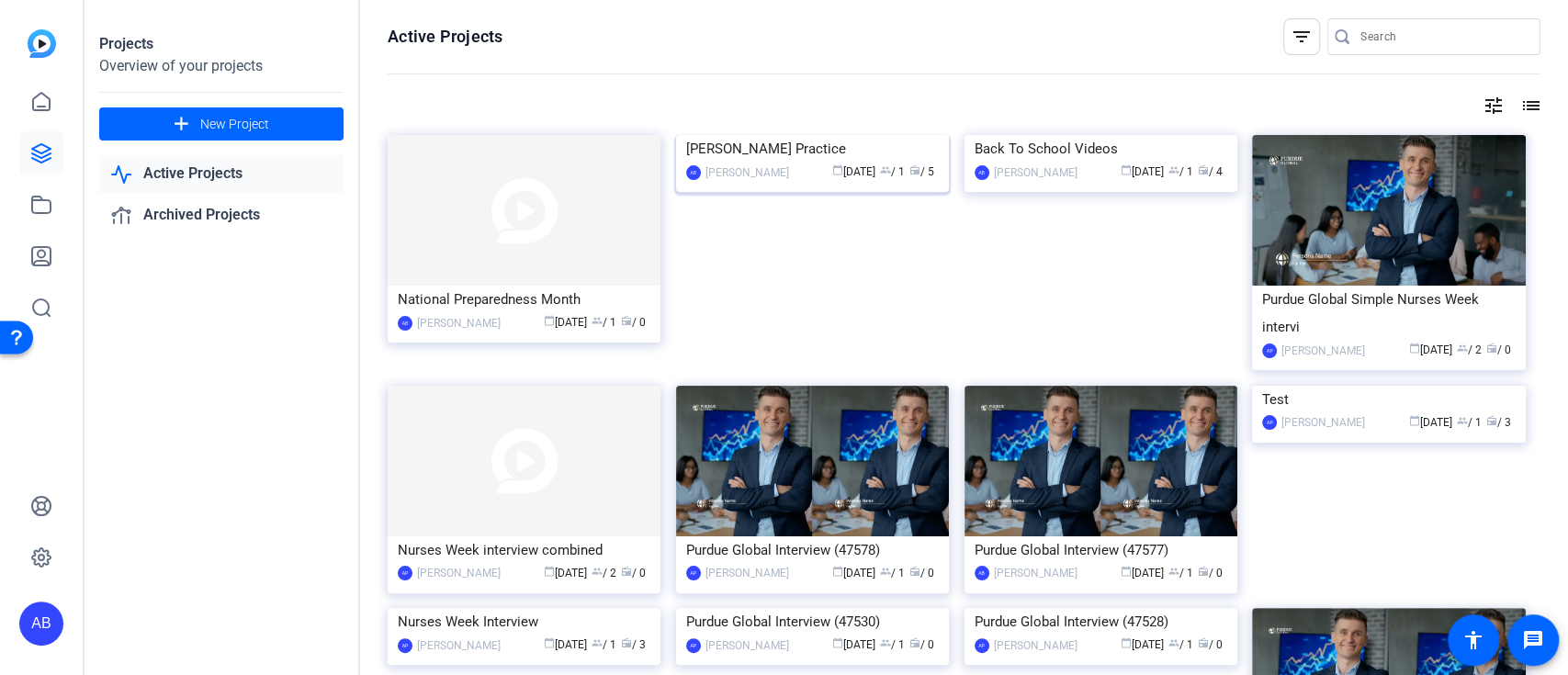
click at [876, 135] on img at bounding box center [812, 135] width 273 height 0
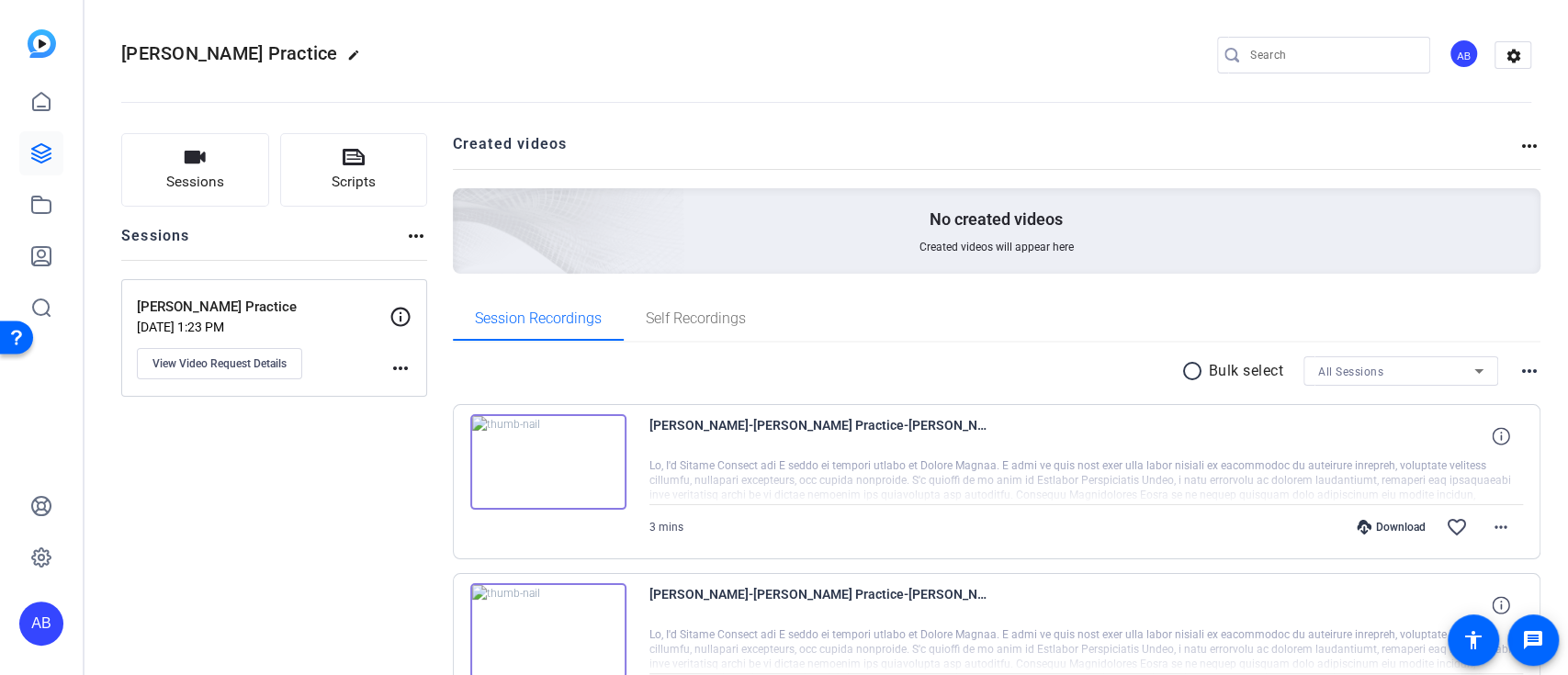
click at [610, 447] on img at bounding box center [548, 462] width 156 height 96
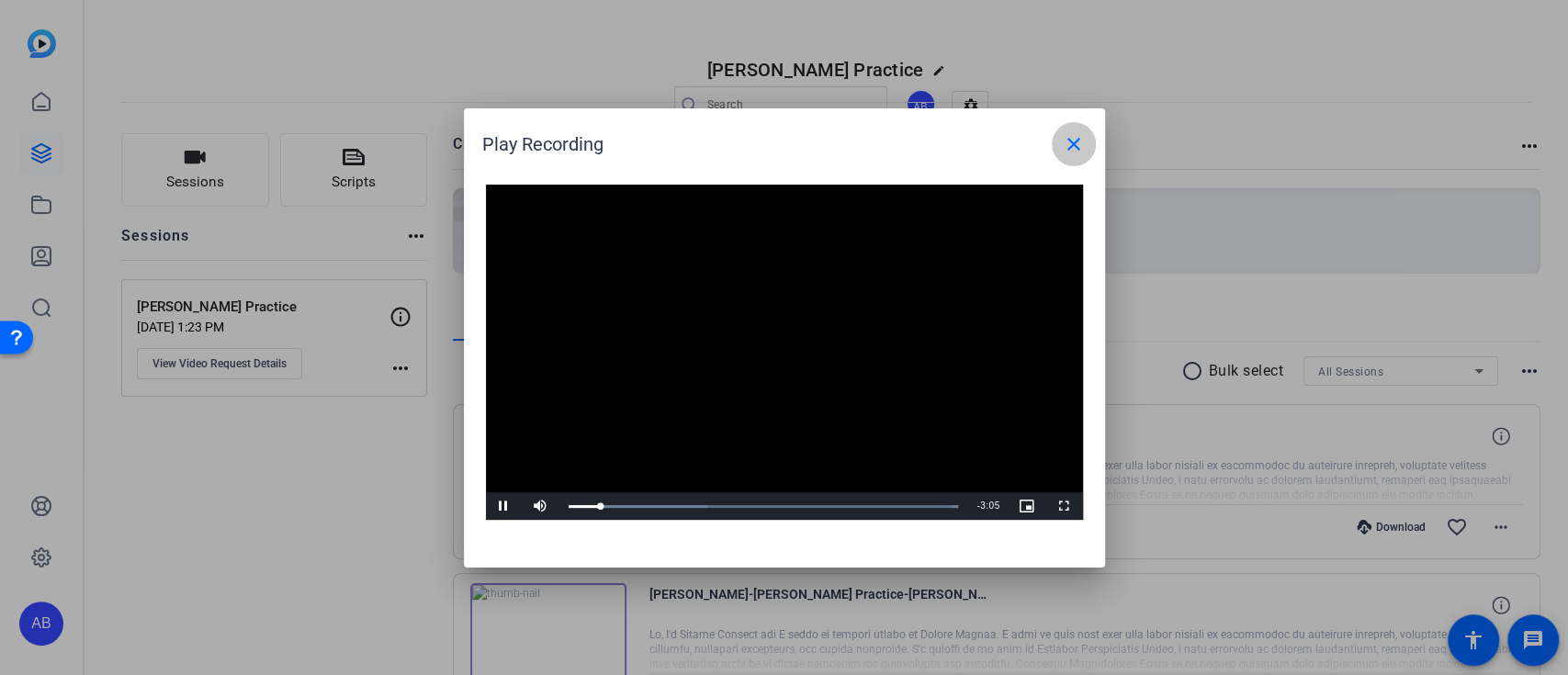
click at [1082, 137] on mat-icon "close" at bounding box center [1073, 144] width 22 height 22
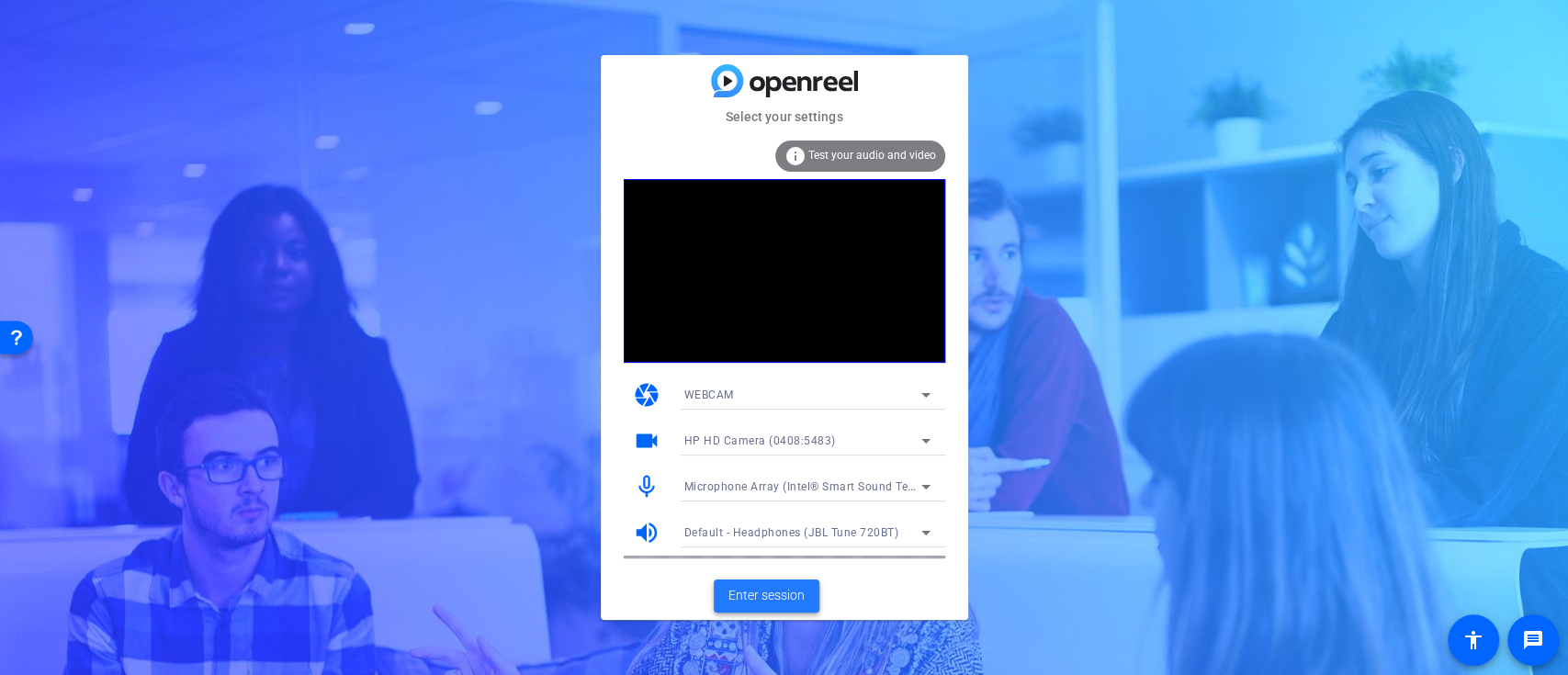
click at [783, 597] on span "Enter session" at bounding box center [767, 596] width 76 height 19
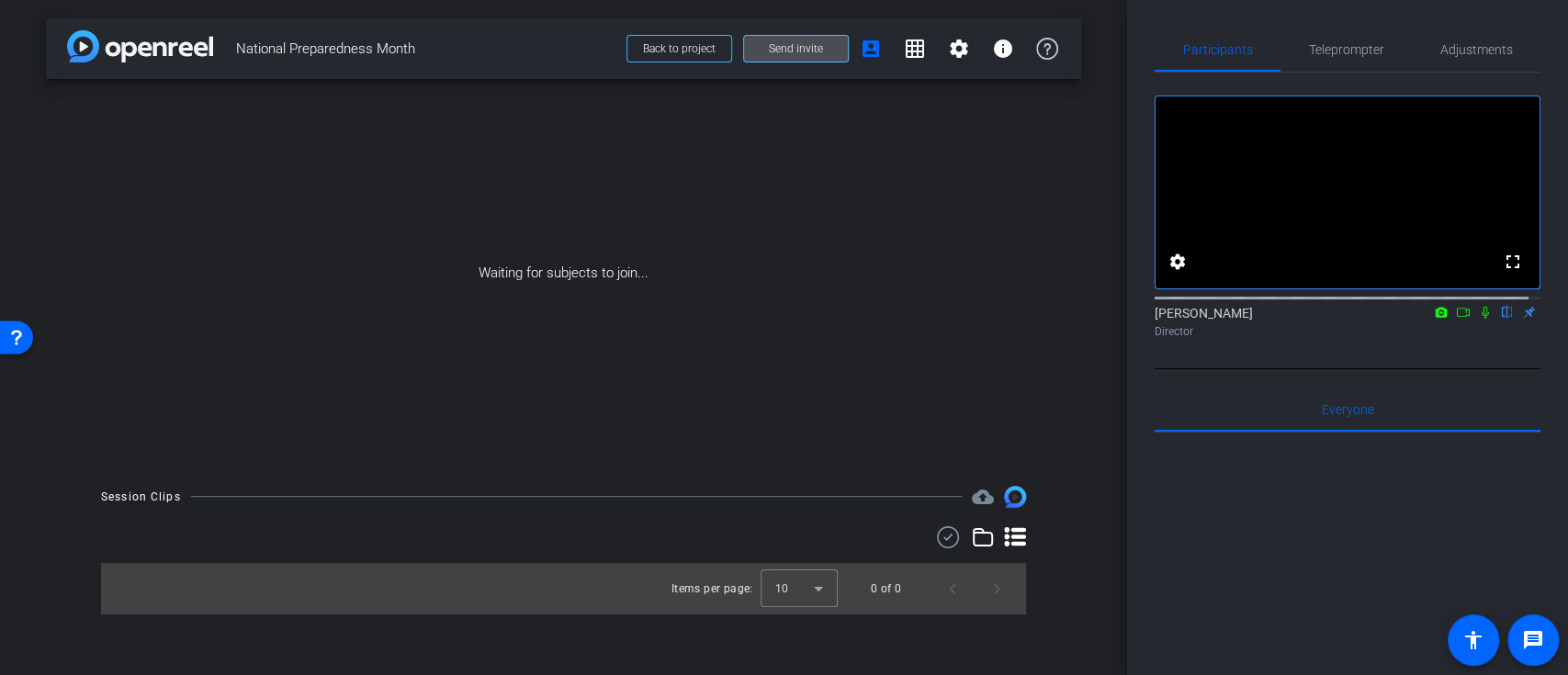
click at [832, 48] on span at bounding box center [795, 48] width 104 height 44
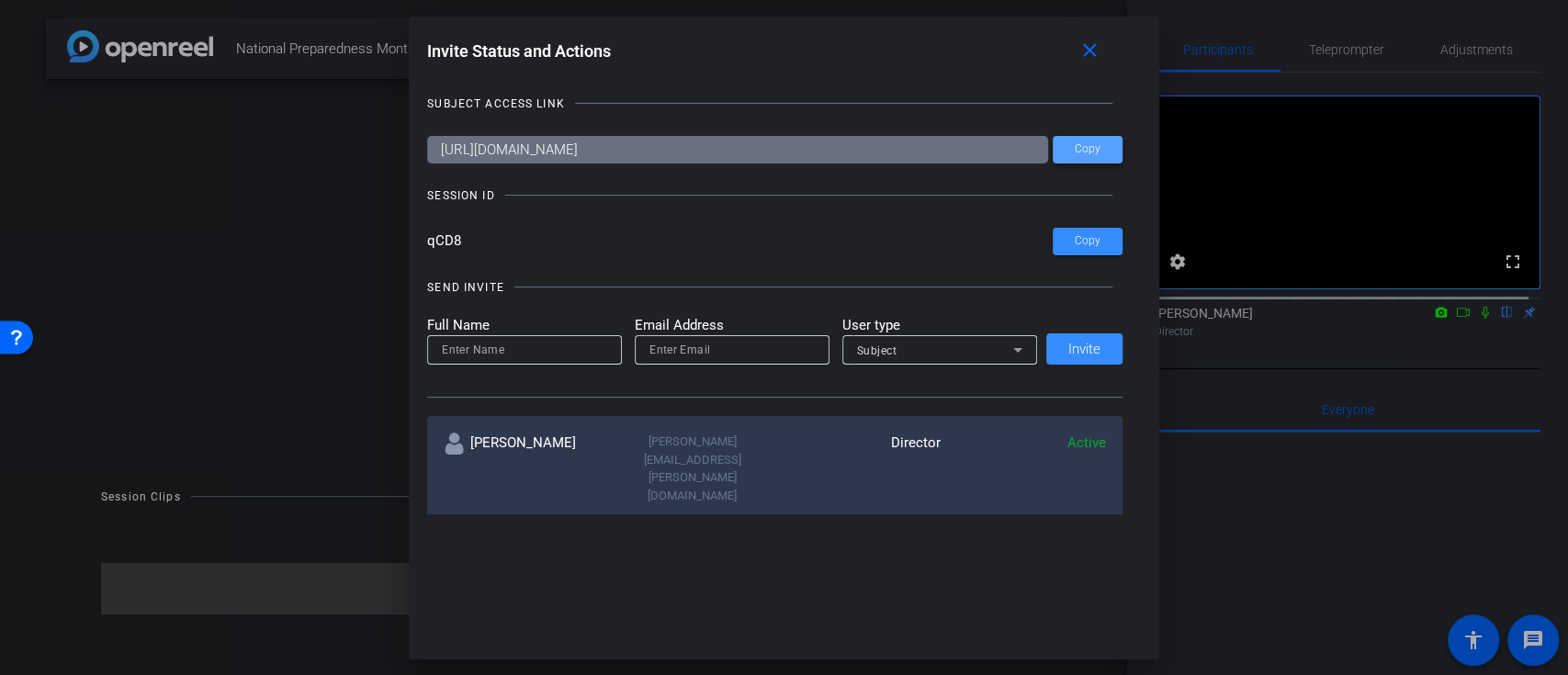
click at [1075, 151] on span "Copy" at bounding box center [1087, 149] width 26 height 13
drag, startPoint x: 425, startPoint y: 239, endPoint x: 459, endPoint y: 239, distance: 34.0
click at [459, 239] on input "qCD8" at bounding box center [739, 241] width 625 height 28
click at [0, 0] on button "Copy" at bounding box center [0, 0] width 0 height 0
click at [1100, 48] on mat-icon "close" at bounding box center [1089, 51] width 23 height 23
